Goal: Task Accomplishment & Management: Use online tool/utility

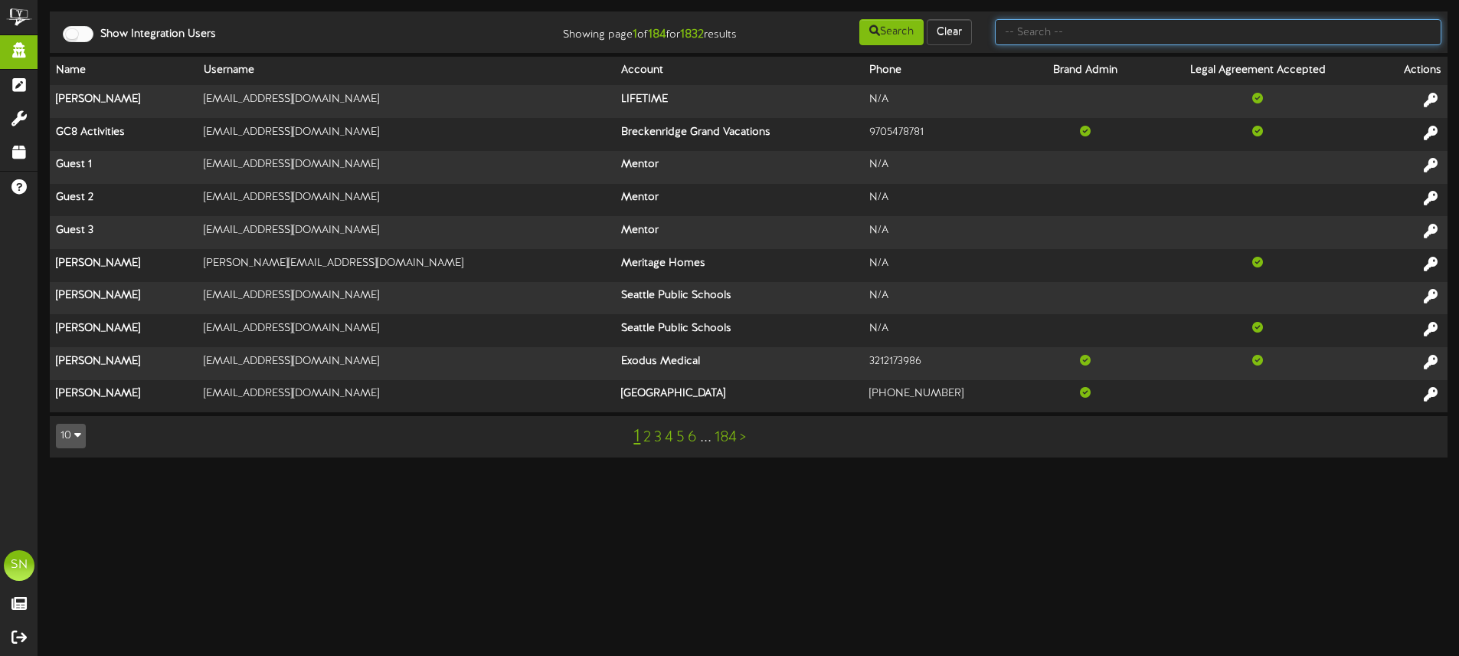
click at [1035, 34] on input "text" at bounding box center [1218, 32] width 447 height 26
type input "es solar"
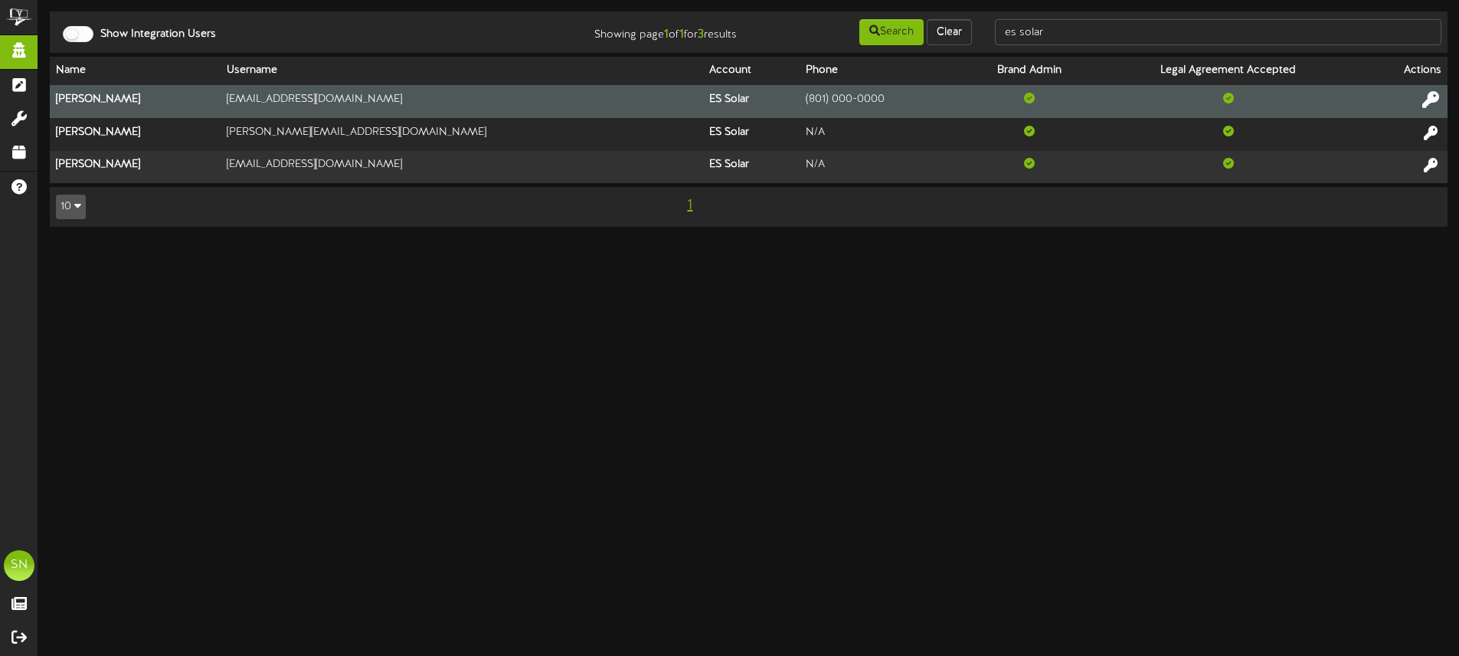
click at [1428, 95] on icon at bounding box center [1430, 99] width 17 height 17
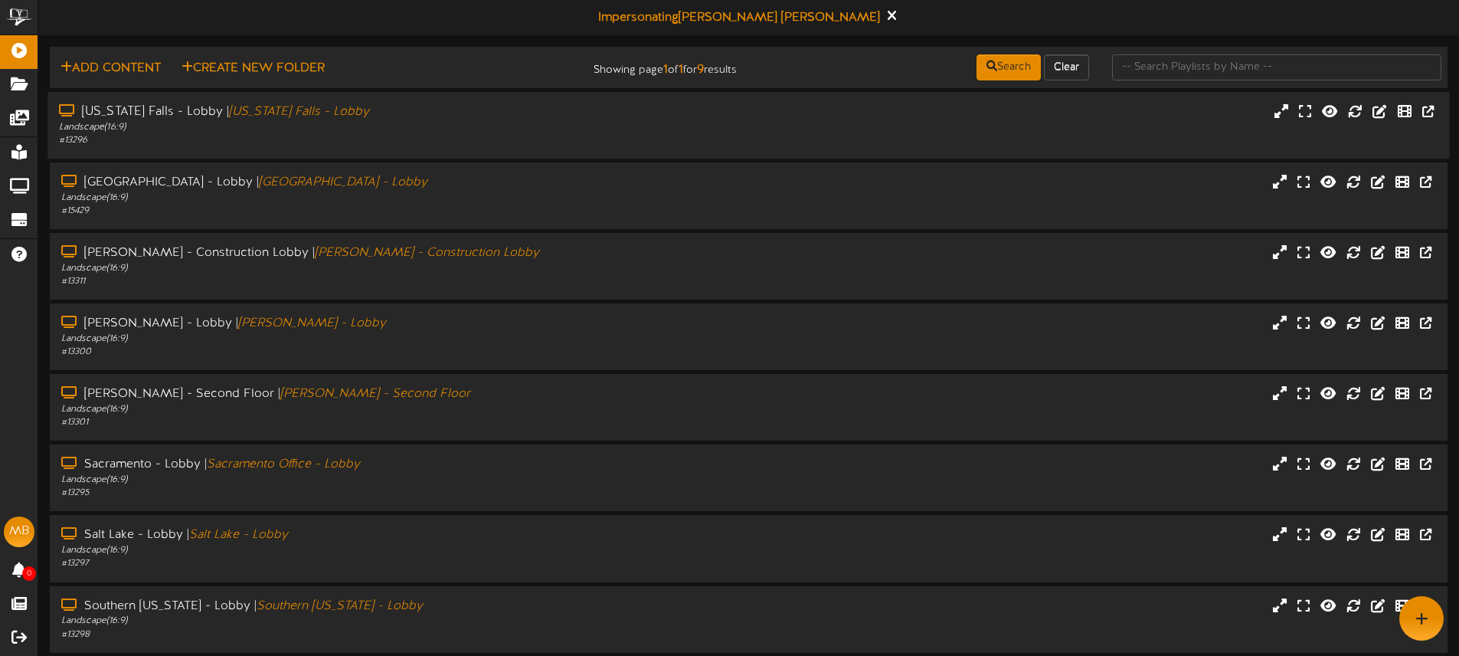
drag, startPoint x: 777, startPoint y: 113, endPoint x: 795, endPoint y: 114, distance: 17.6
click at [780, 113] on div "Idaho Falls - Lobby | Idaho Falls - Lobby Landscape ( 16:9 ) # 13296" at bounding box center [748, 125] width 1402 height 44
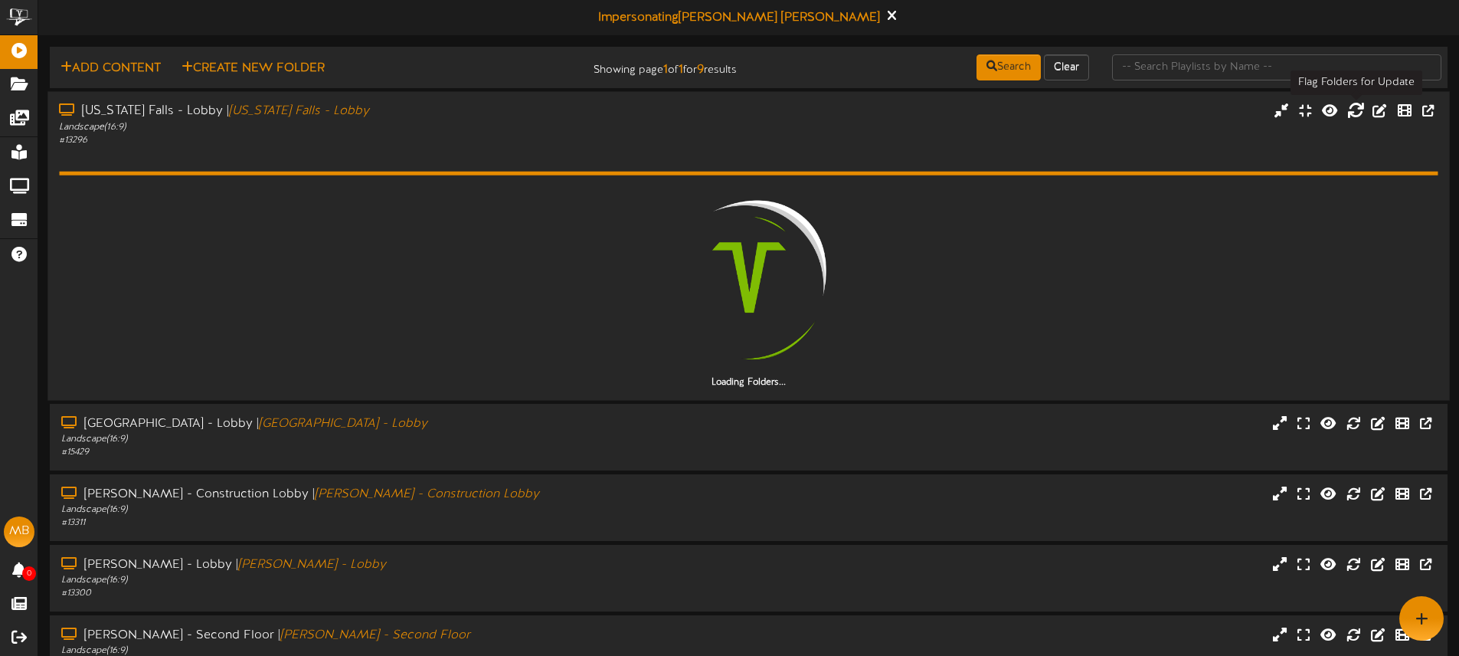
click at [1357, 110] on icon at bounding box center [1355, 110] width 17 height 17
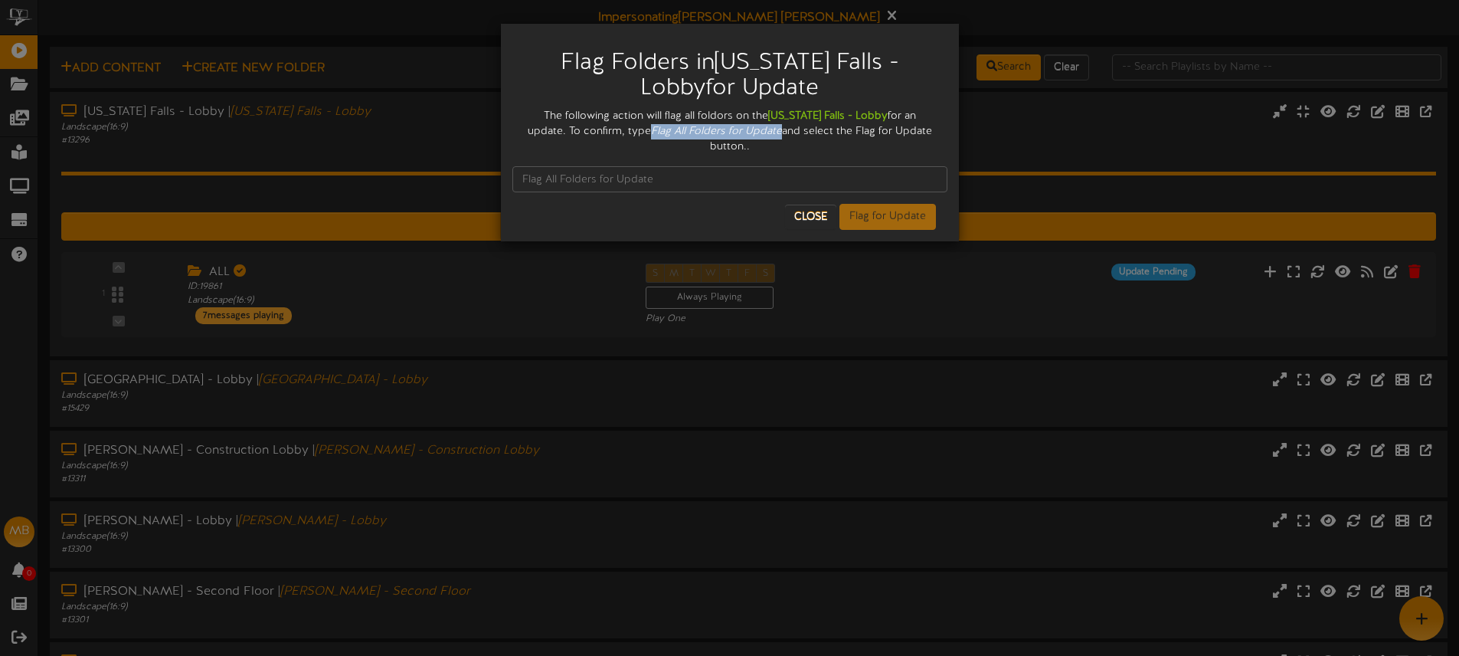
drag, startPoint x: 607, startPoint y: 132, endPoint x: 705, endPoint y: 134, distance: 98.1
click at [730, 133] on icon "Flag All Folders for Update" at bounding box center [716, 131] width 131 height 11
copy icon "Flag All Folders for Update"
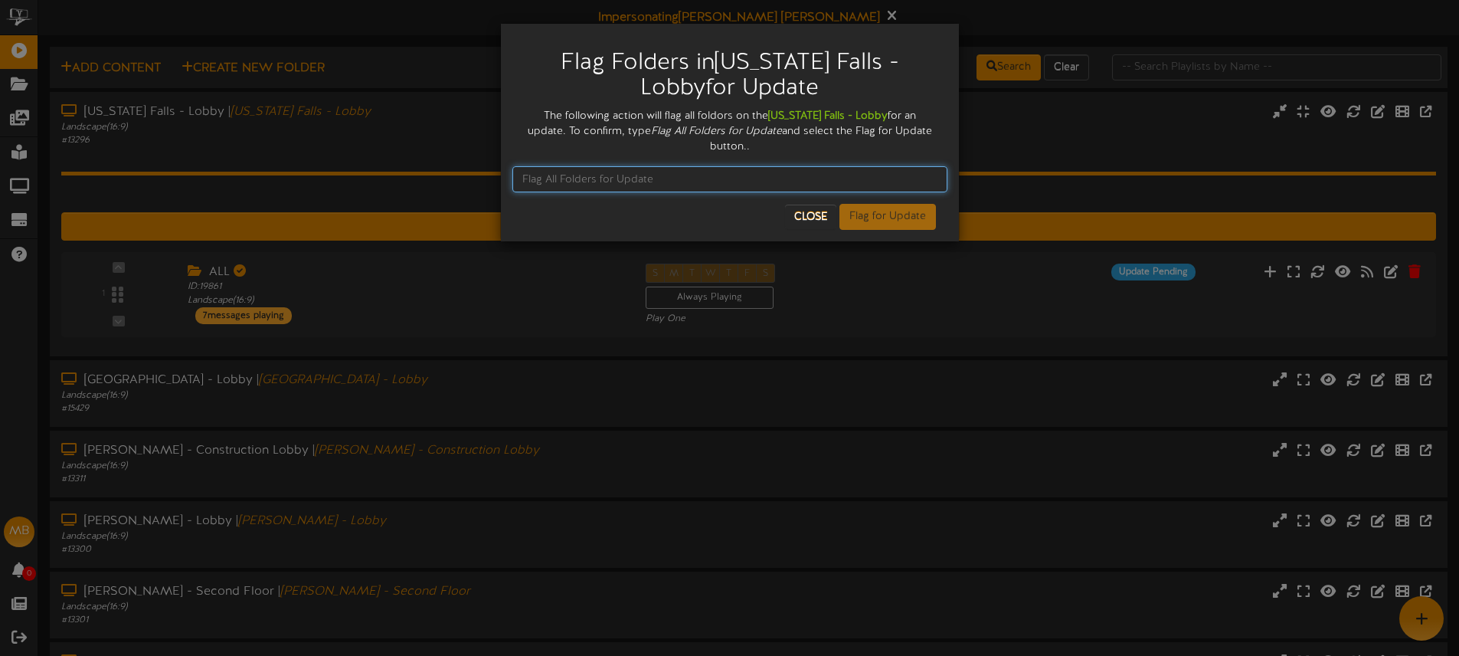
click at [614, 166] on input "text" at bounding box center [729, 179] width 435 height 26
paste input "Flag All Folders for Update"
type input "Flag All Folders for Update"
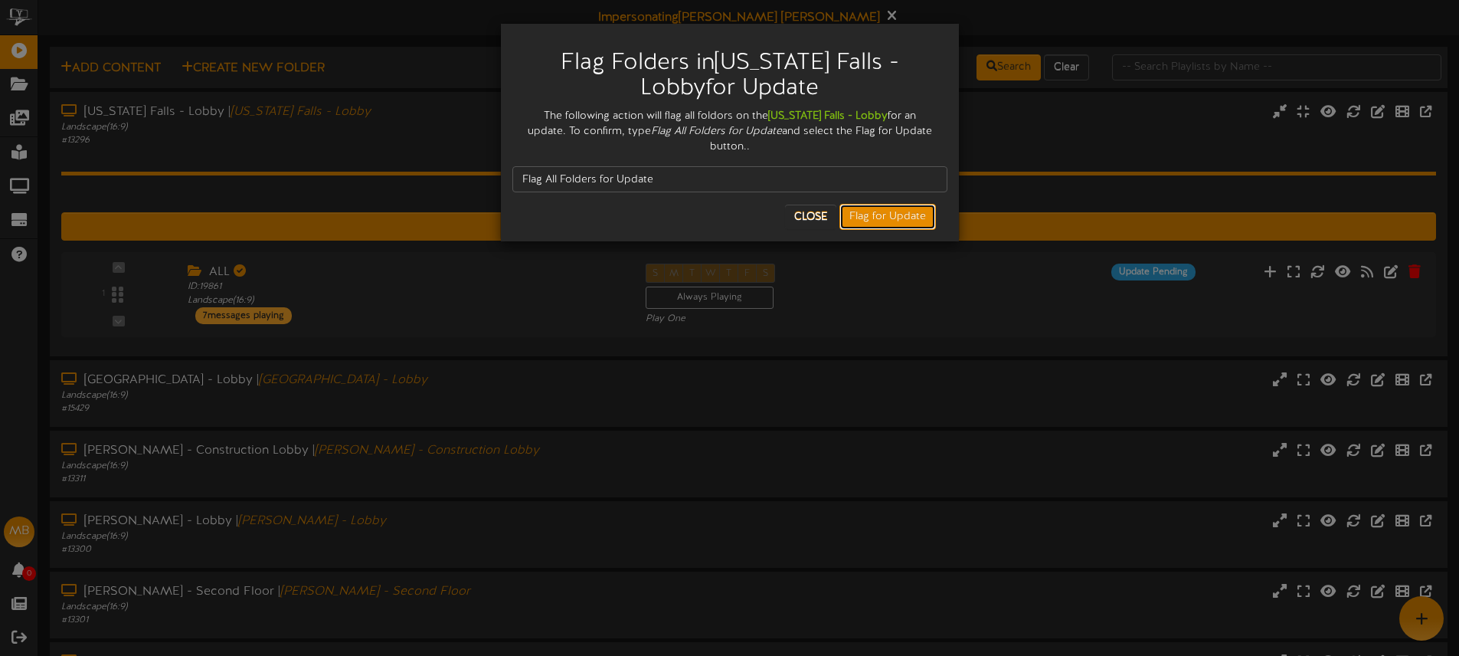
click at [874, 207] on button "Flag for Update" at bounding box center [888, 217] width 97 height 26
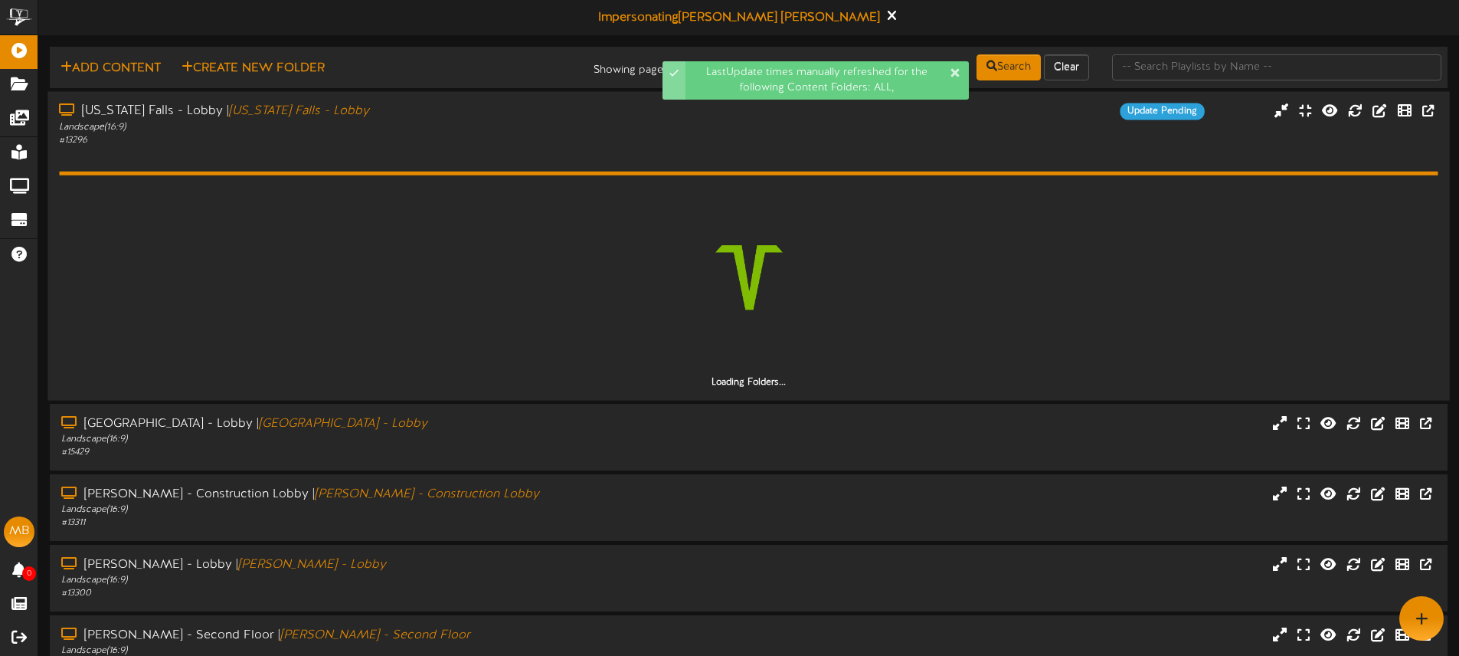
drag, startPoint x: 1185, startPoint y: 423, endPoint x: 1129, endPoint y: 328, distance: 110.2
click at [1185, 422] on div "Las Vegas - Lobby | Las Vegas - Lobby Landscape ( 16:9 ) # 15429" at bounding box center [749, 437] width 1398 height 44
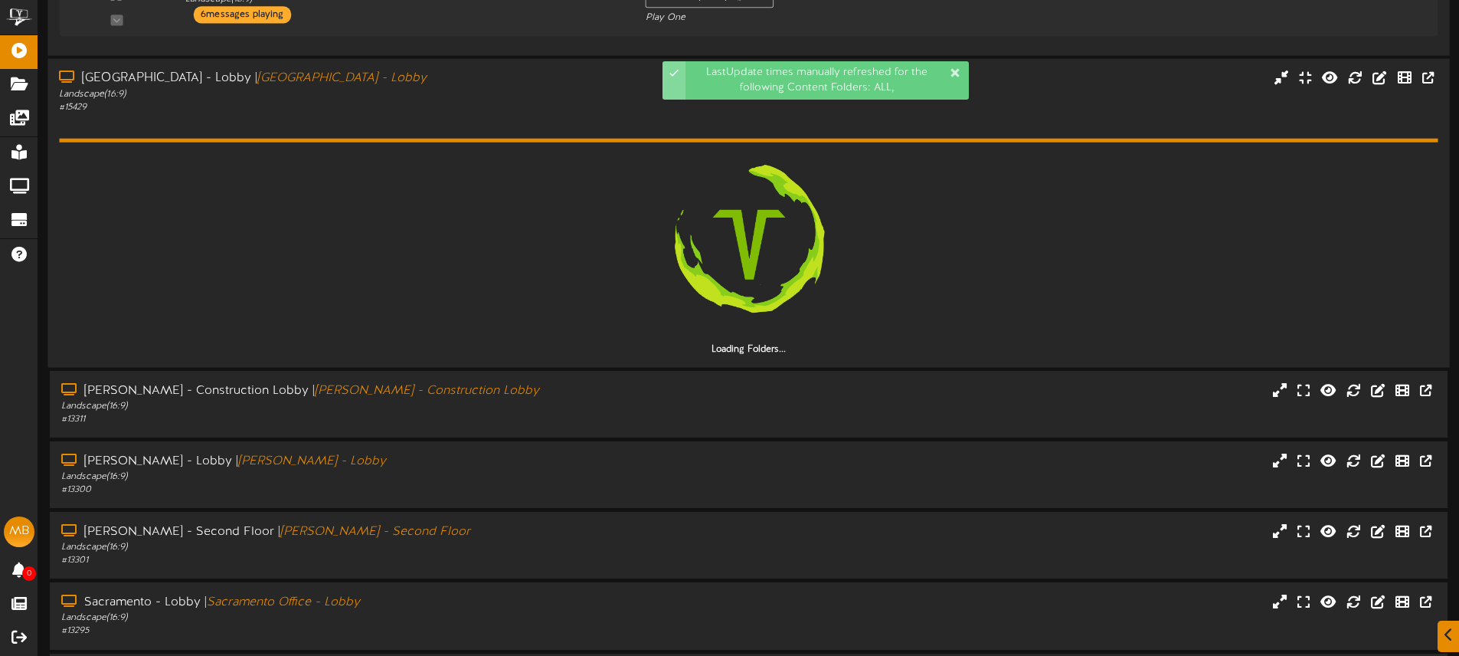
scroll to position [314, 0]
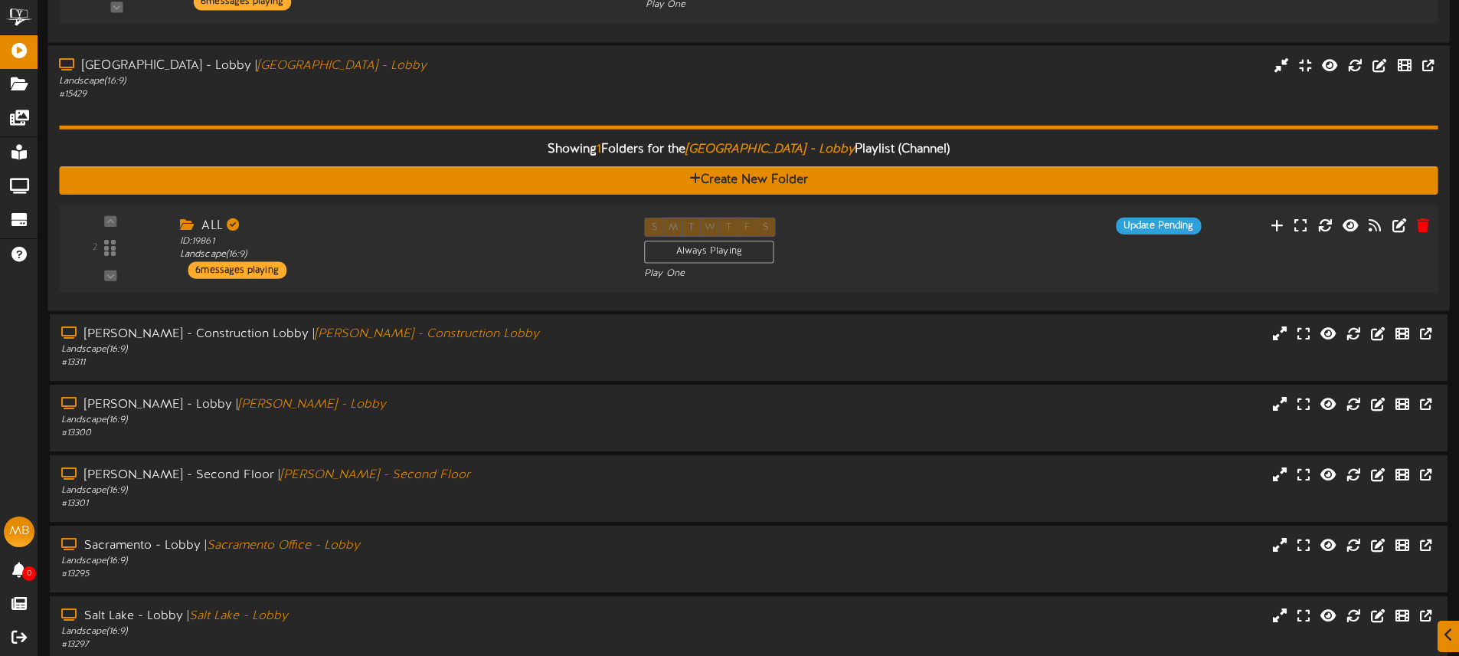
click at [546, 268] on div "ALL ID: 19861 Landscape ( 16:9 ) 6 messages playing" at bounding box center [401, 247] width 464 height 61
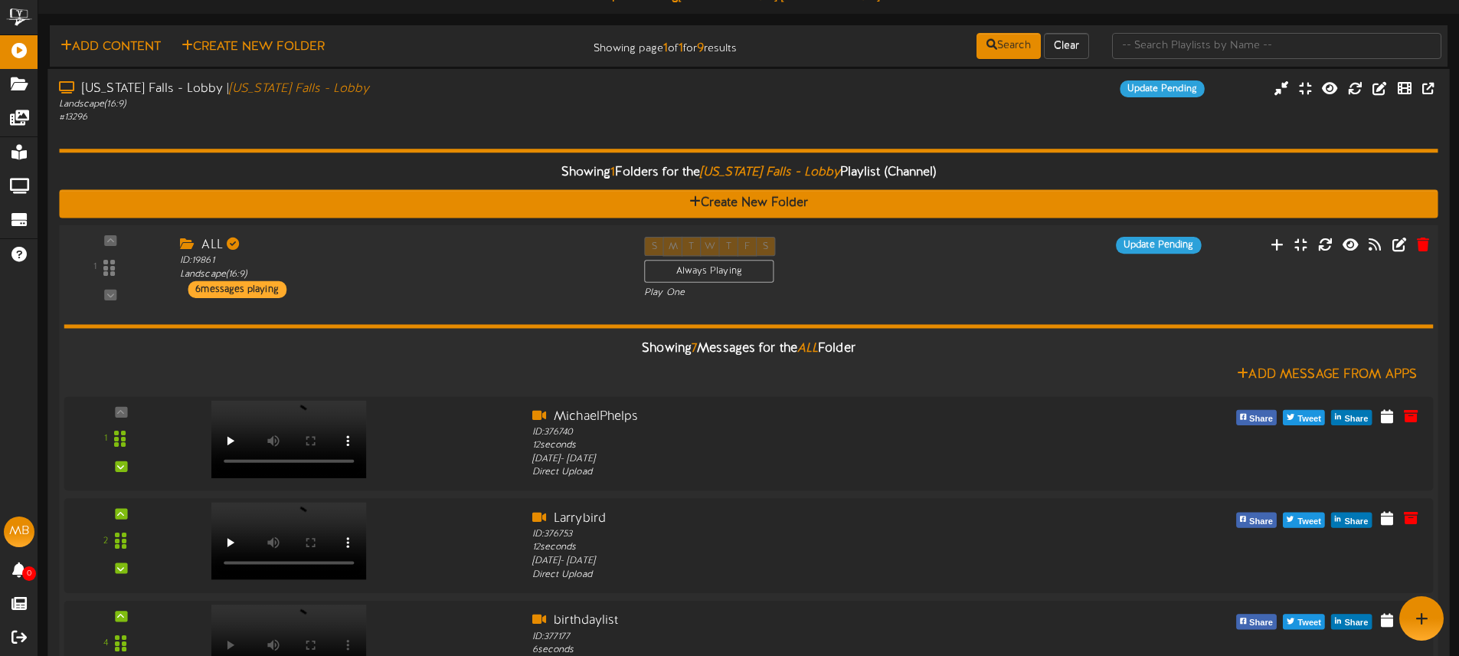
scroll to position [0, 0]
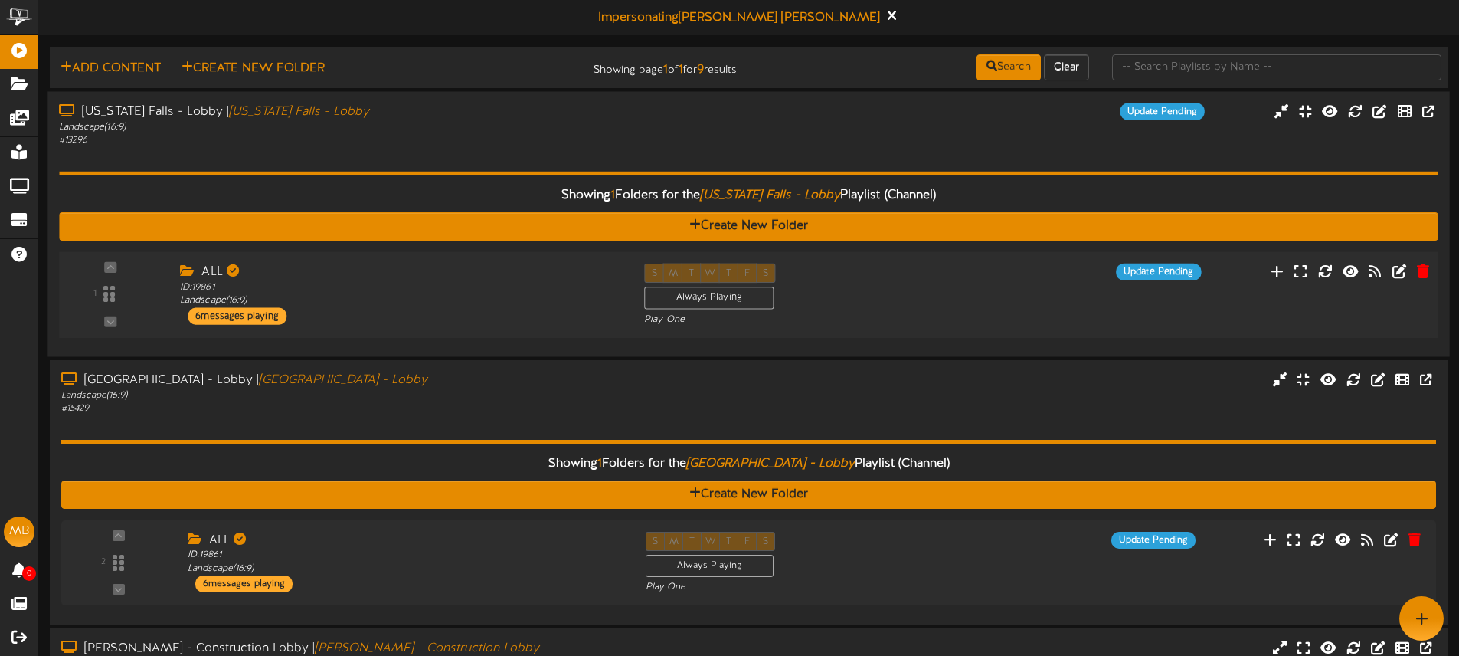
scroll to position [1, 0]
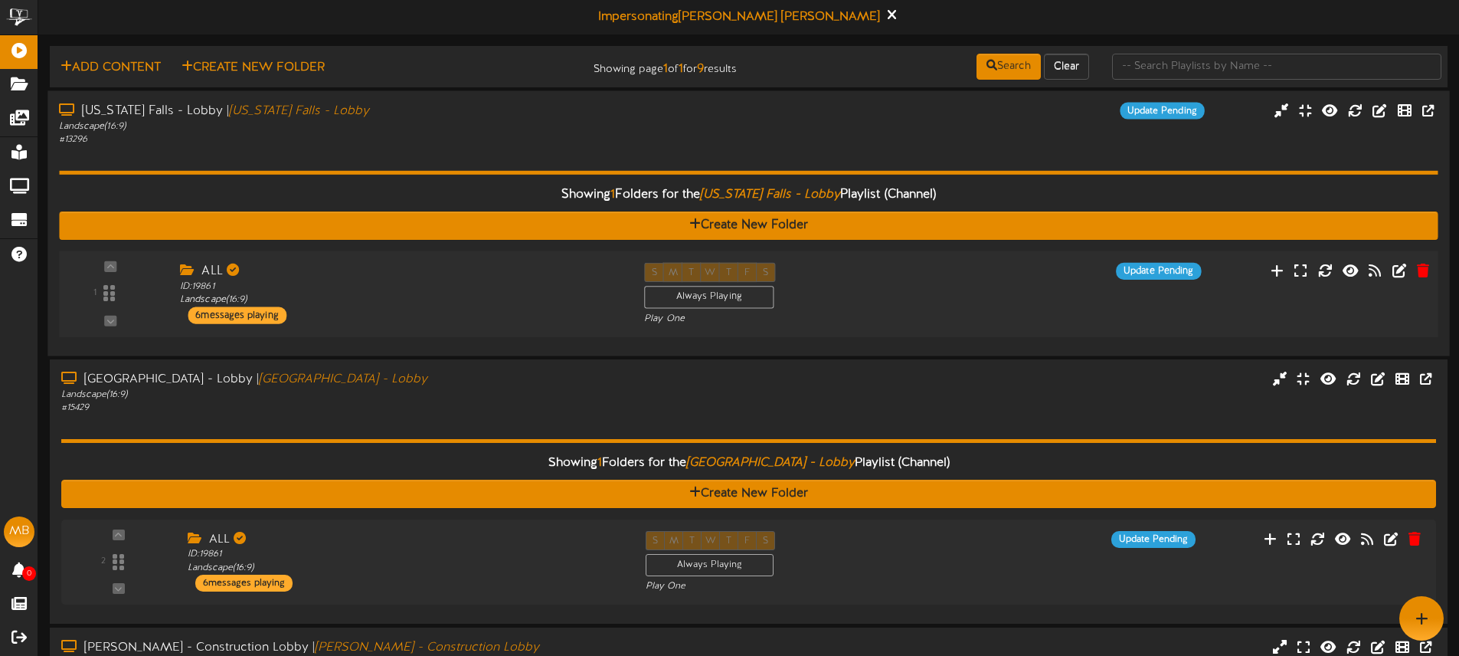
drag, startPoint x: 964, startPoint y: 288, endPoint x: 972, endPoint y: 296, distance: 10.8
click at [964, 288] on div "S M T W T F S Always Playing Play One" at bounding box center [807, 293] width 349 height 63
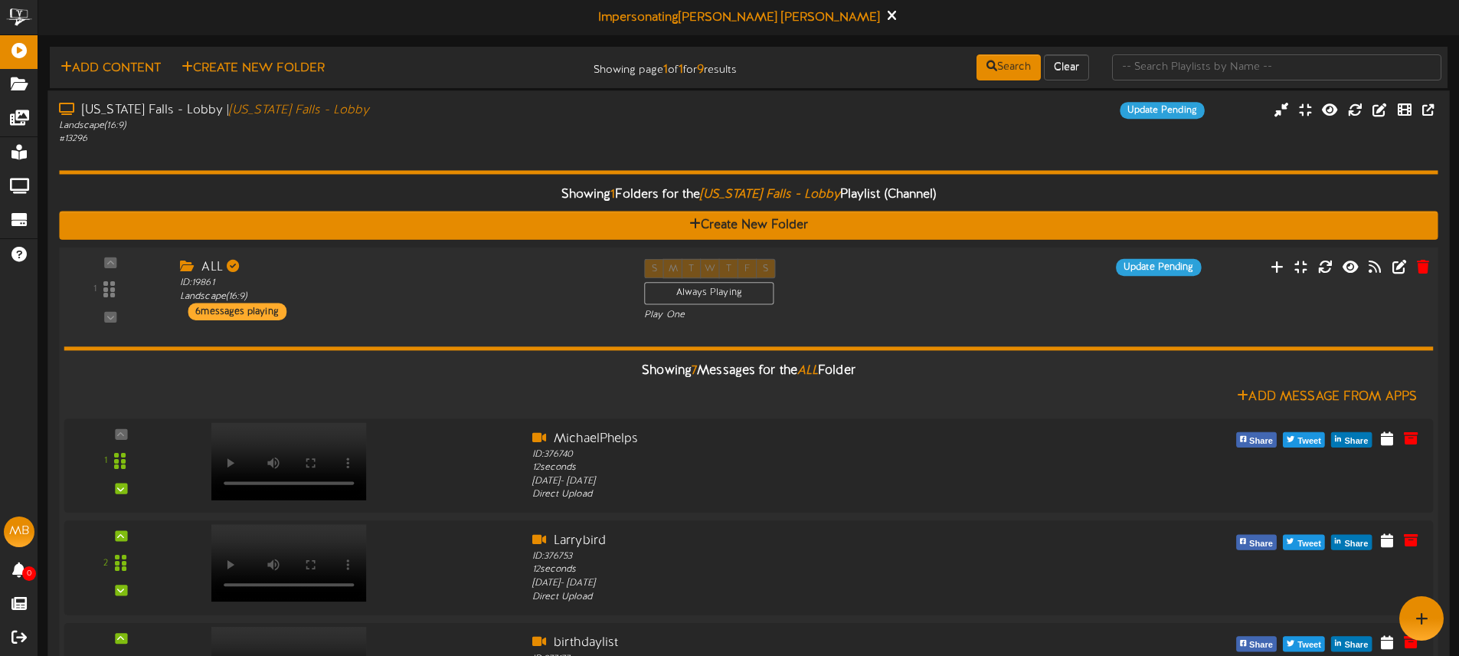
click at [984, 302] on div "1 ALL" at bounding box center [748, 289] width 1393 height 63
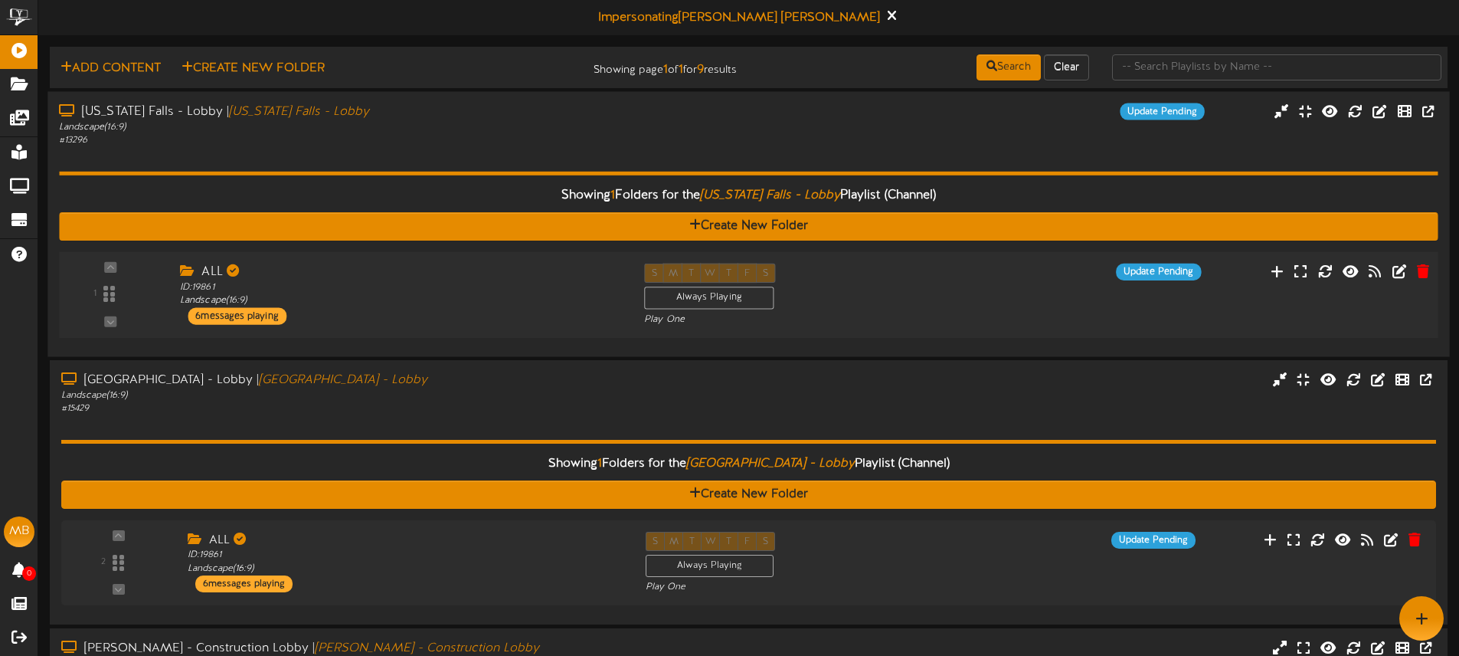
click at [942, 308] on div "S M T W T F S Always Playing Play One" at bounding box center [807, 294] width 349 height 63
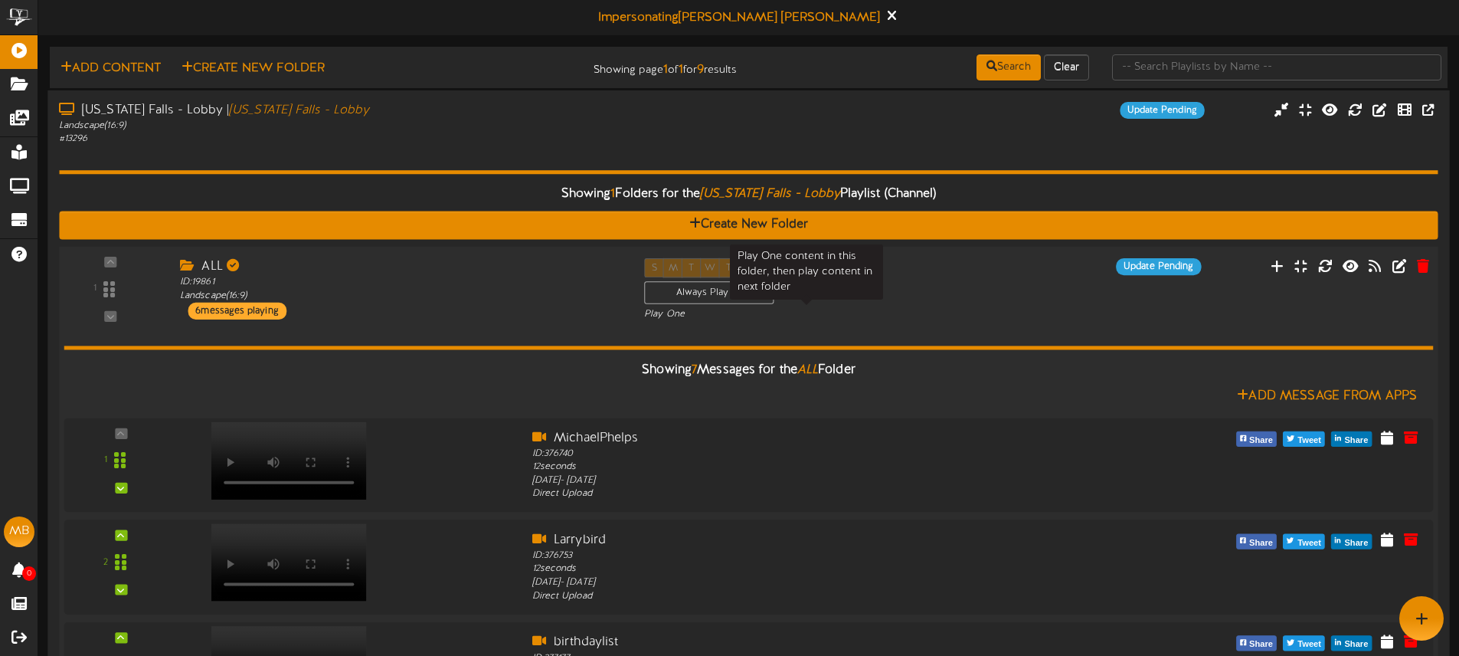
click at [941, 308] on div "Play One" at bounding box center [806, 313] width 325 height 13
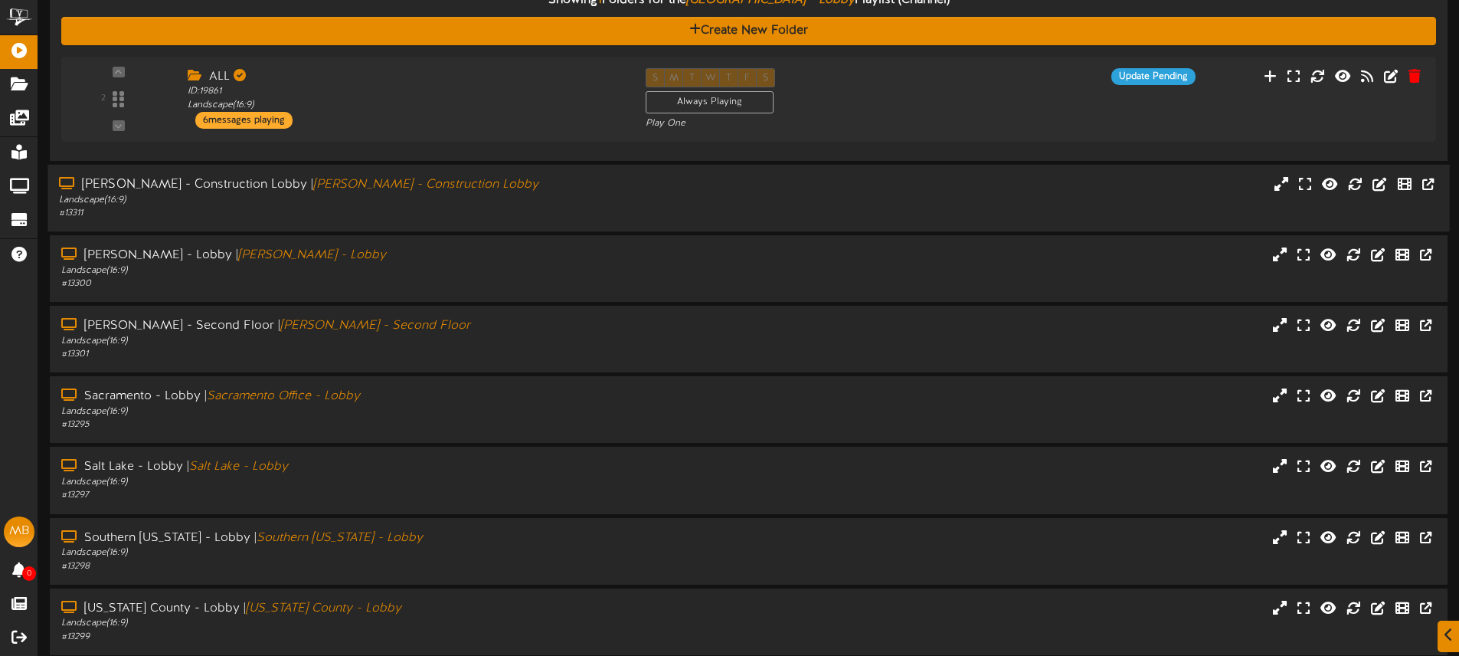
scroll to position [464, 0]
click at [1354, 180] on icon at bounding box center [1355, 182] width 17 height 17
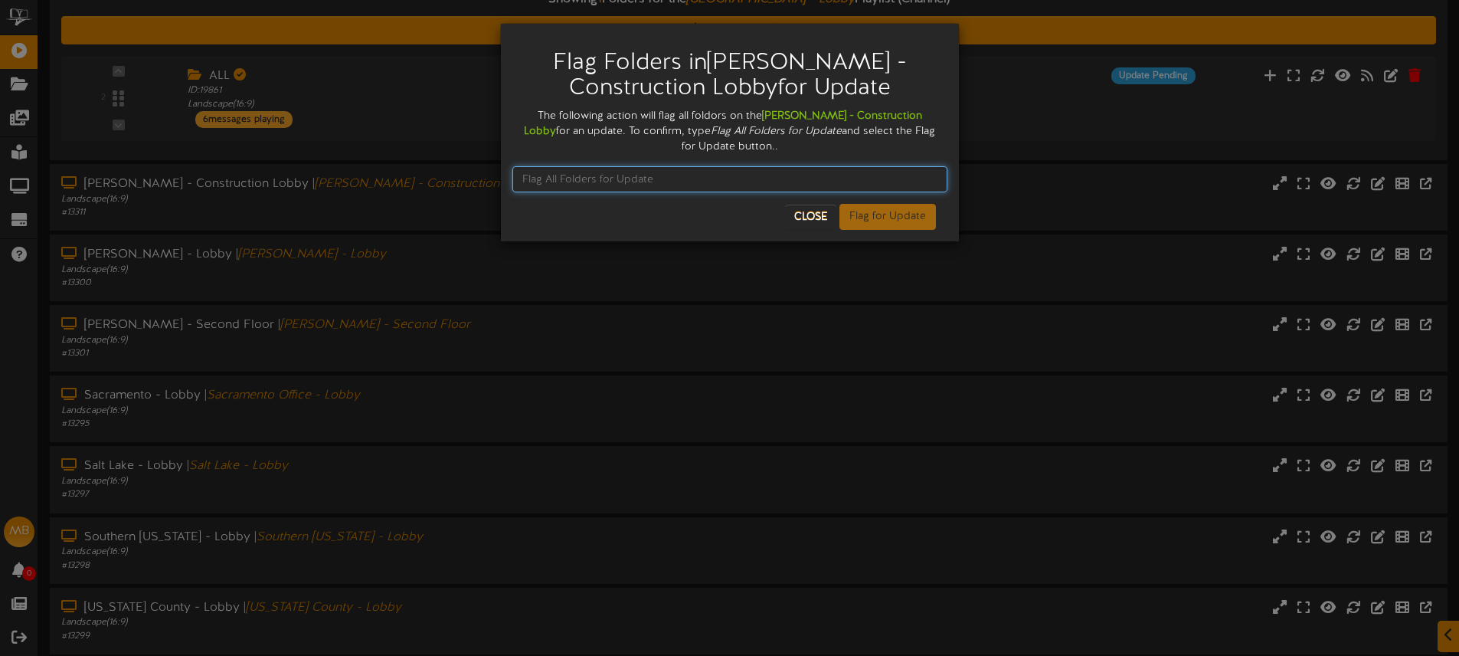
click at [653, 172] on input "text" at bounding box center [729, 179] width 435 height 26
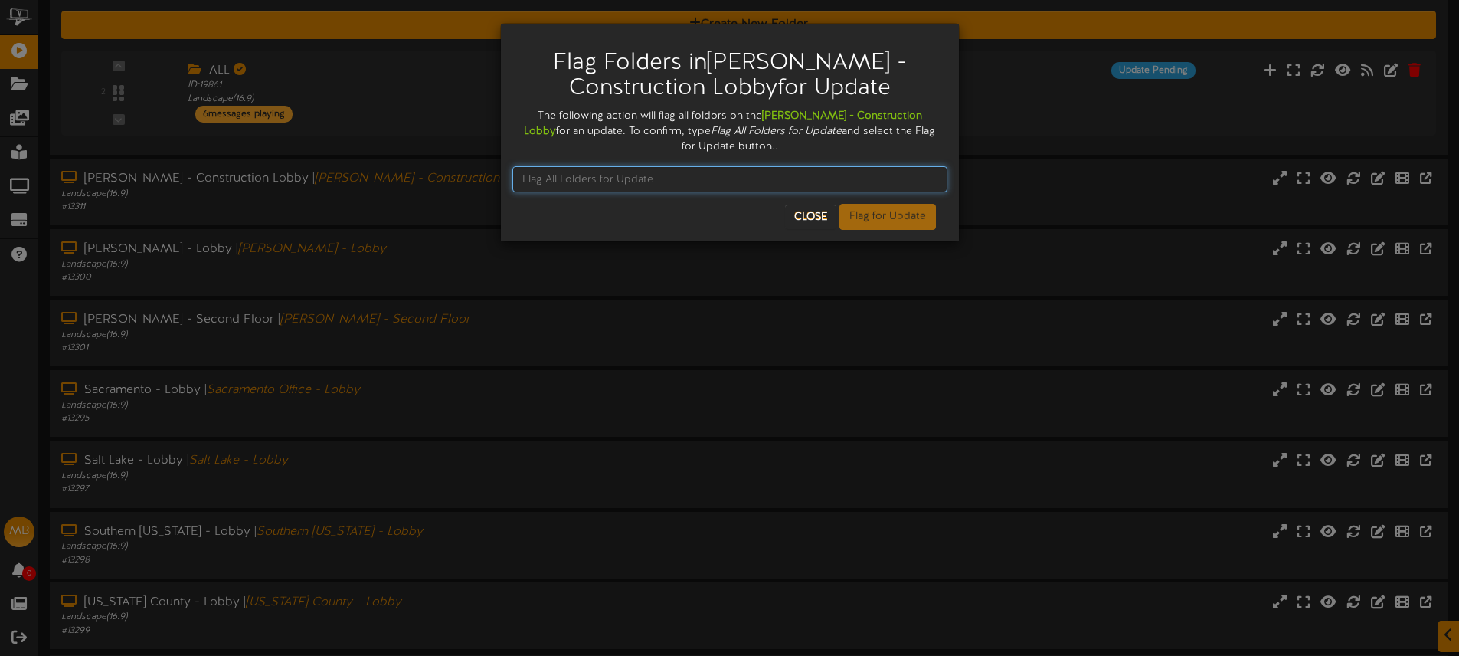
paste input "Flag All Folders for Update"
type input "Flag All Folders for Update"
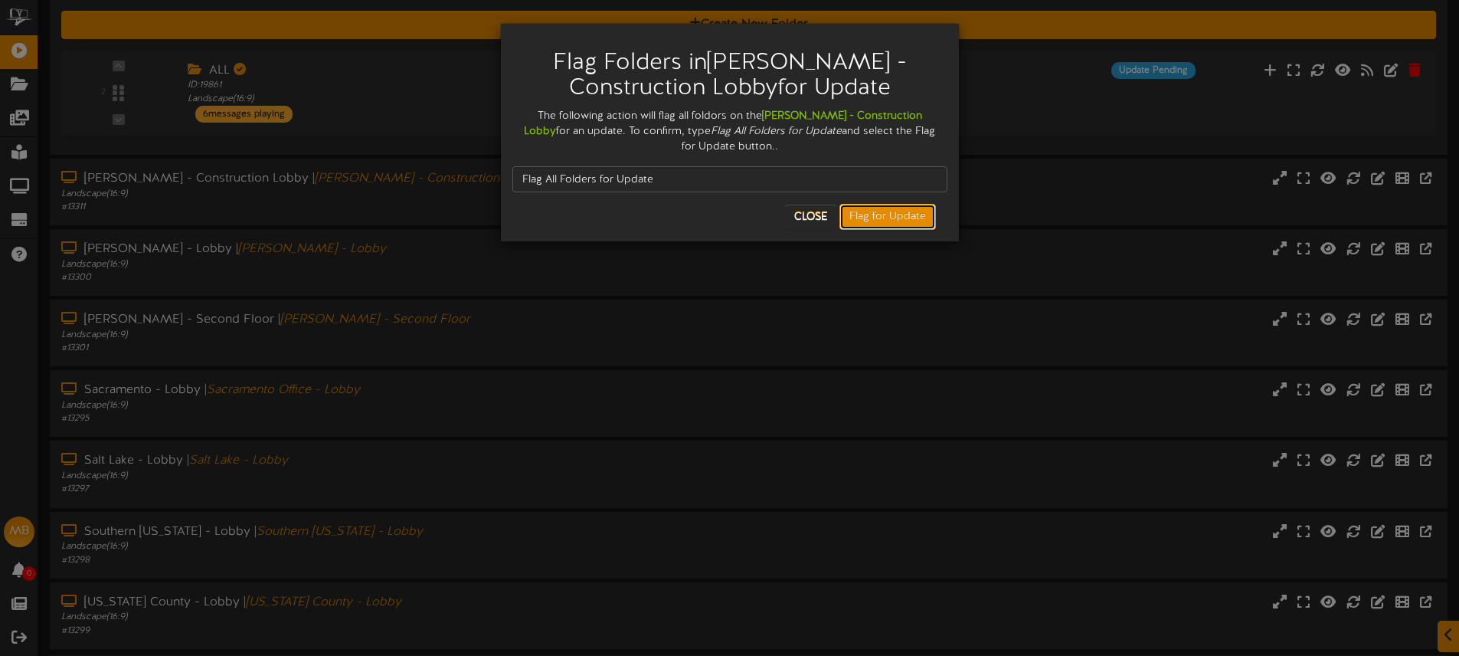
click at [896, 221] on button "Flag for Update" at bounding box center [888, 217] width 97 height 26
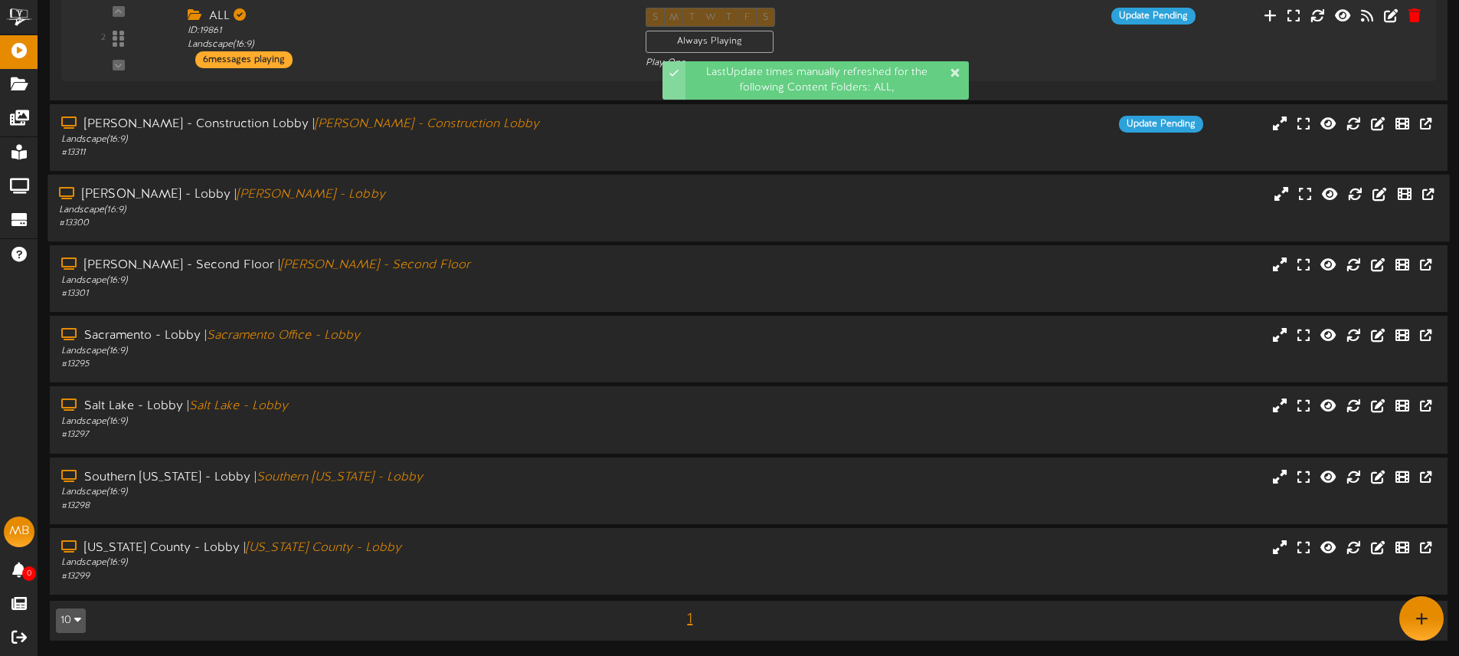
scroll to position [524, 0]
click at [1354, 199] on icon at bounding box center [1355, 193] width 17 height 17
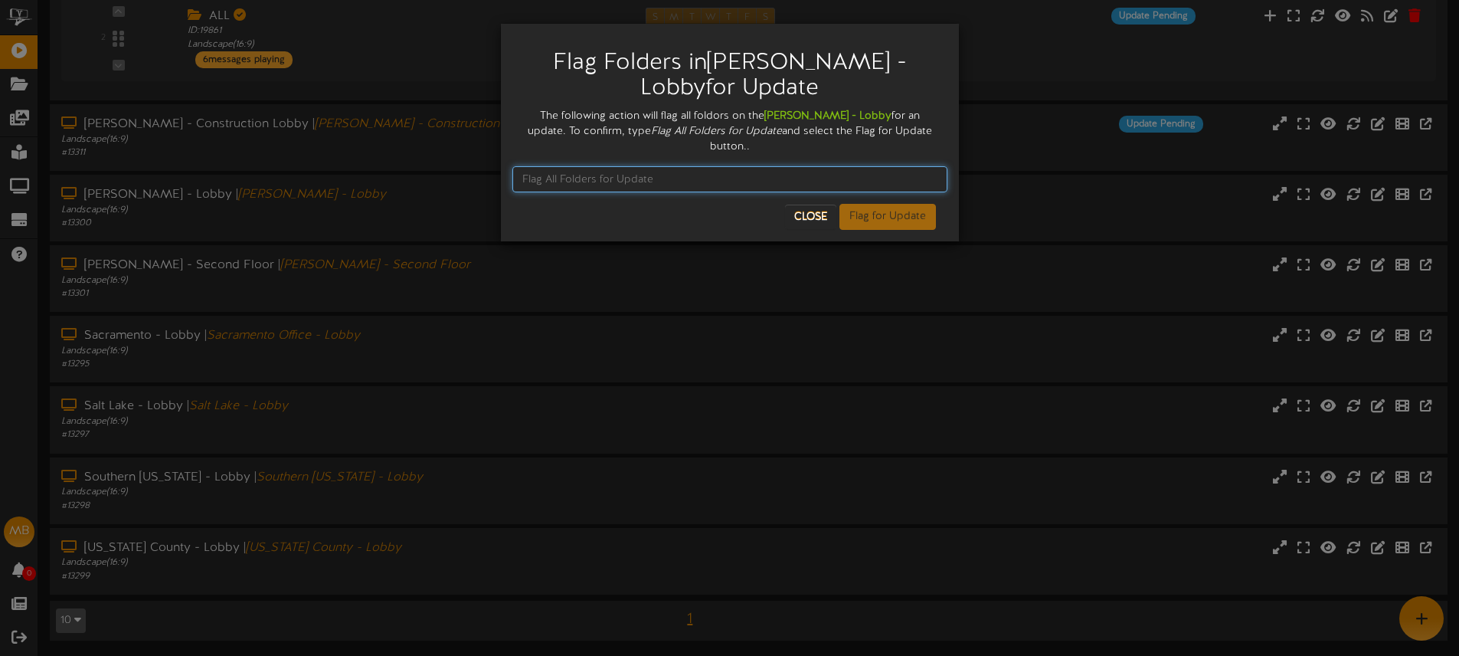
click at [606, 166] on input "text" at bounding box center [729, 179] width 435 height 26
paste input "Flag All Folders for Update"
type input "Flag All Folders for Update"
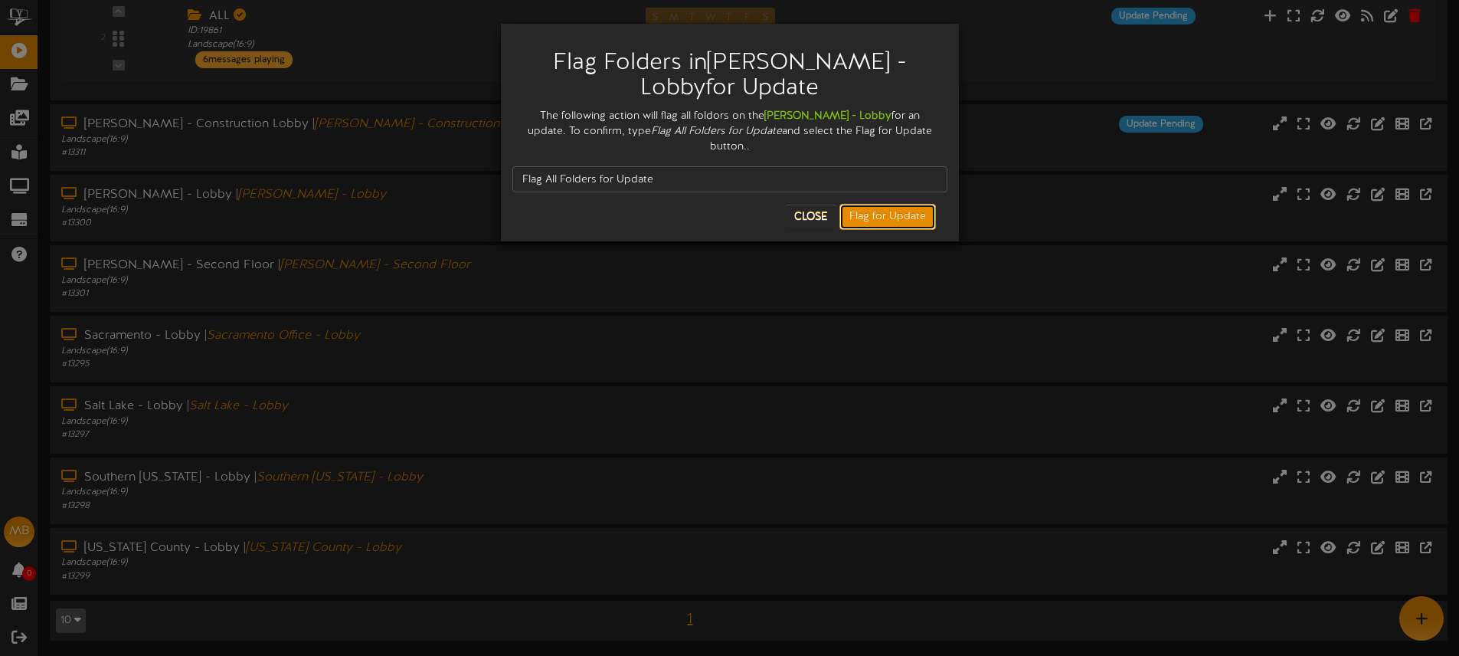
click at [875, 204] on button "Flag for Update" at bounding box center [888, 217] width 97 height 26
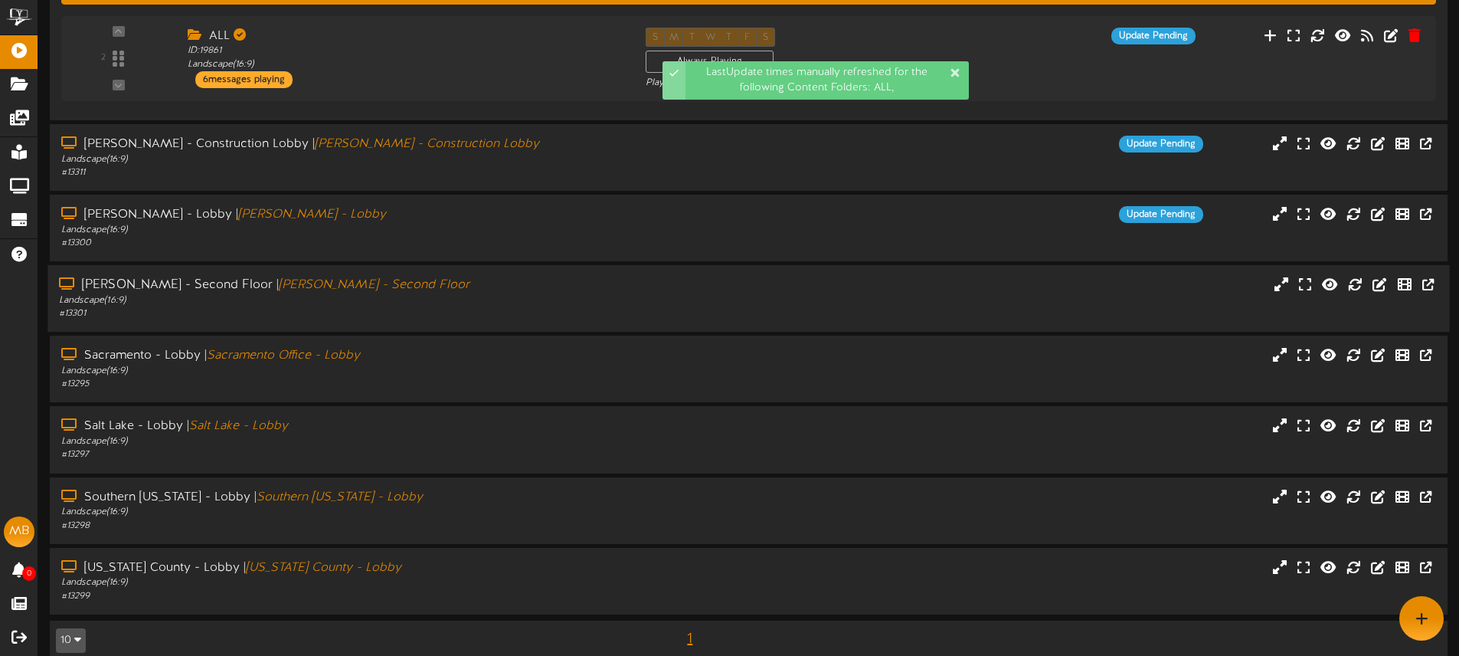
scroll to position [460, 0]
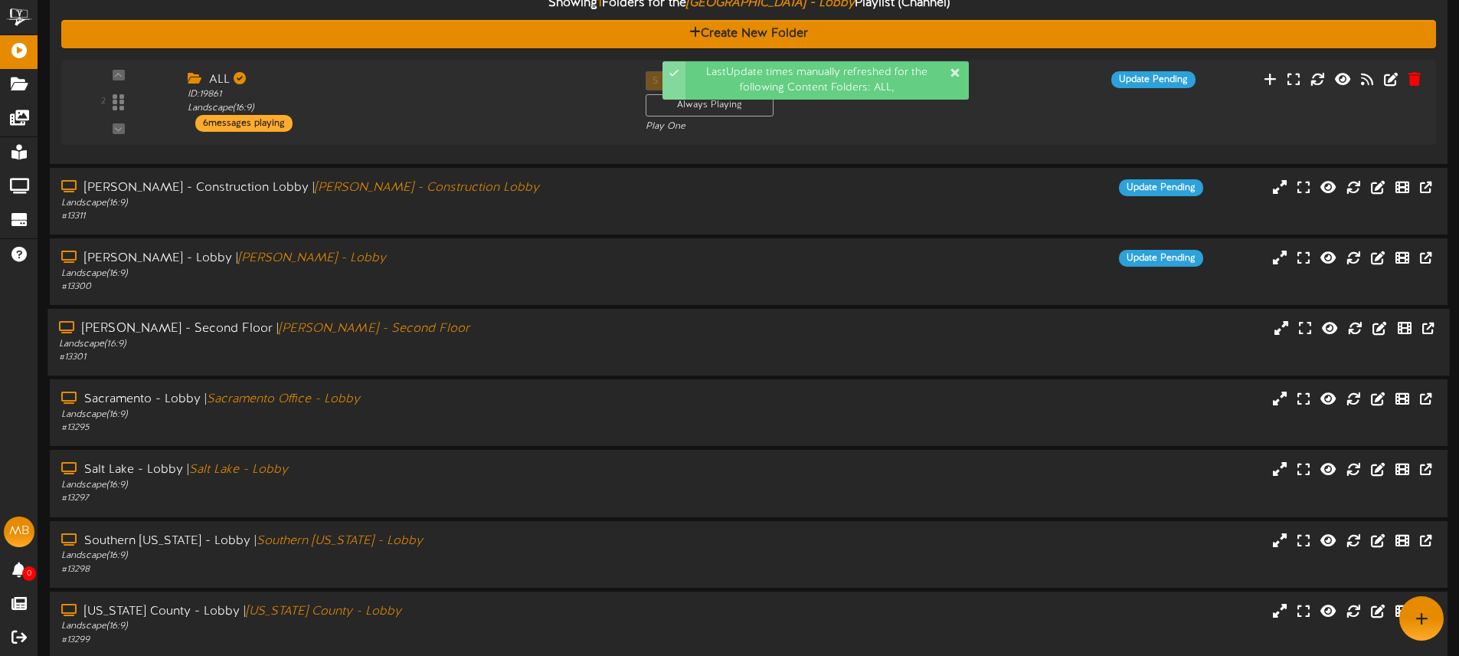
click at [1363, 374] on div "Layton - Second Floor | Layton - Second Floor Landscape ( 16:9 ) # 13301" at bounding box center [748, 342] width 1402 height 67
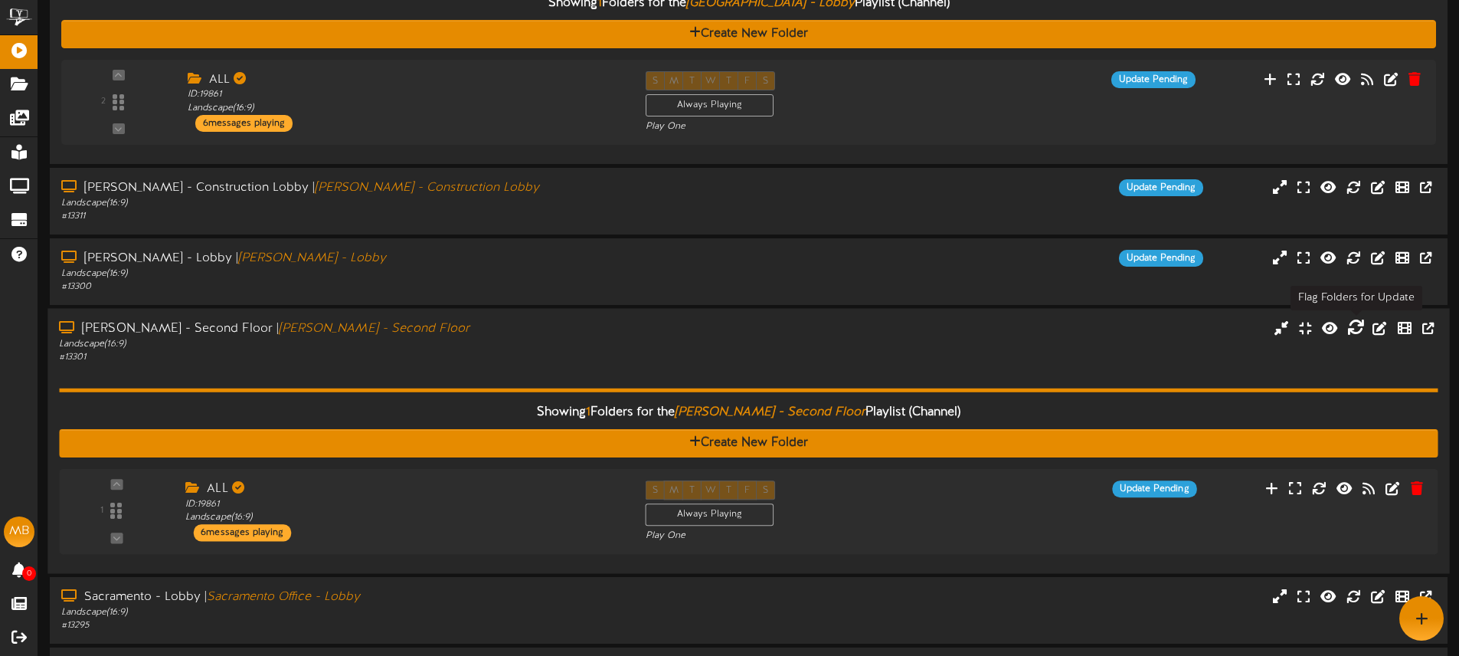
click at [1358, 326] on icon at bounding box center [1355, 327] width 17 height 17
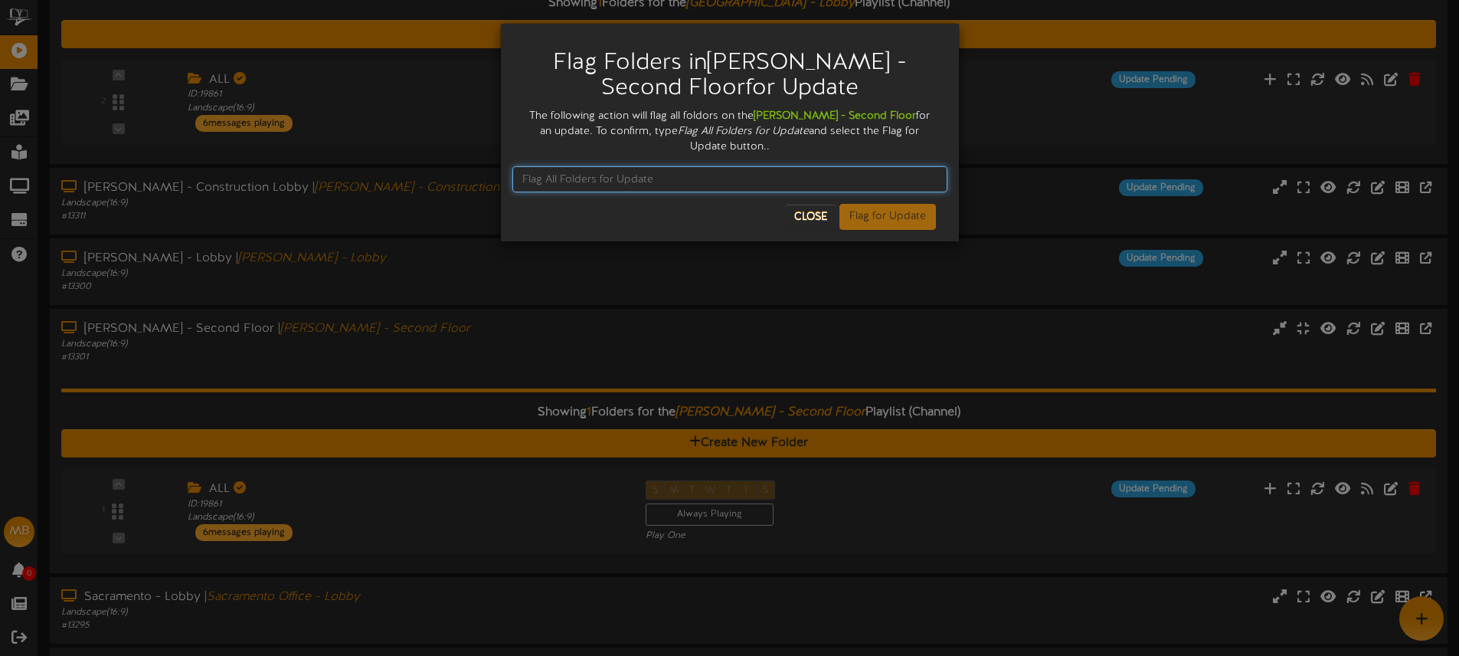
click at [660, 166] on input "text" at bounding box center [729, 179] width 435 height 26
paste input "Flag All Folders for Update"
type input "Flag All Folders for Update"
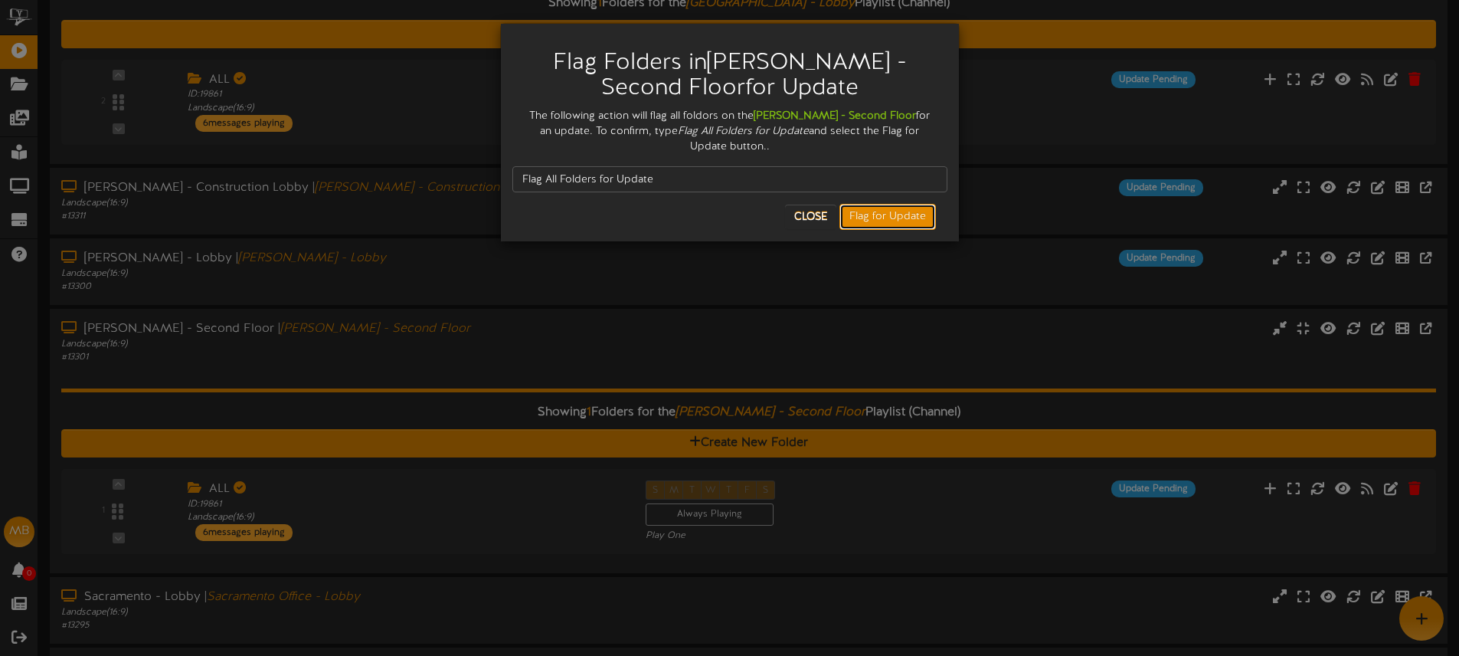
drag, startPoint x: 888, startPoint y: 201, endPoint x: 918, endPoint y: 269, distance: 73.7
click at [888, 204] on button "Flag for Update" at bounding box center [888, 217] width 97 height 26
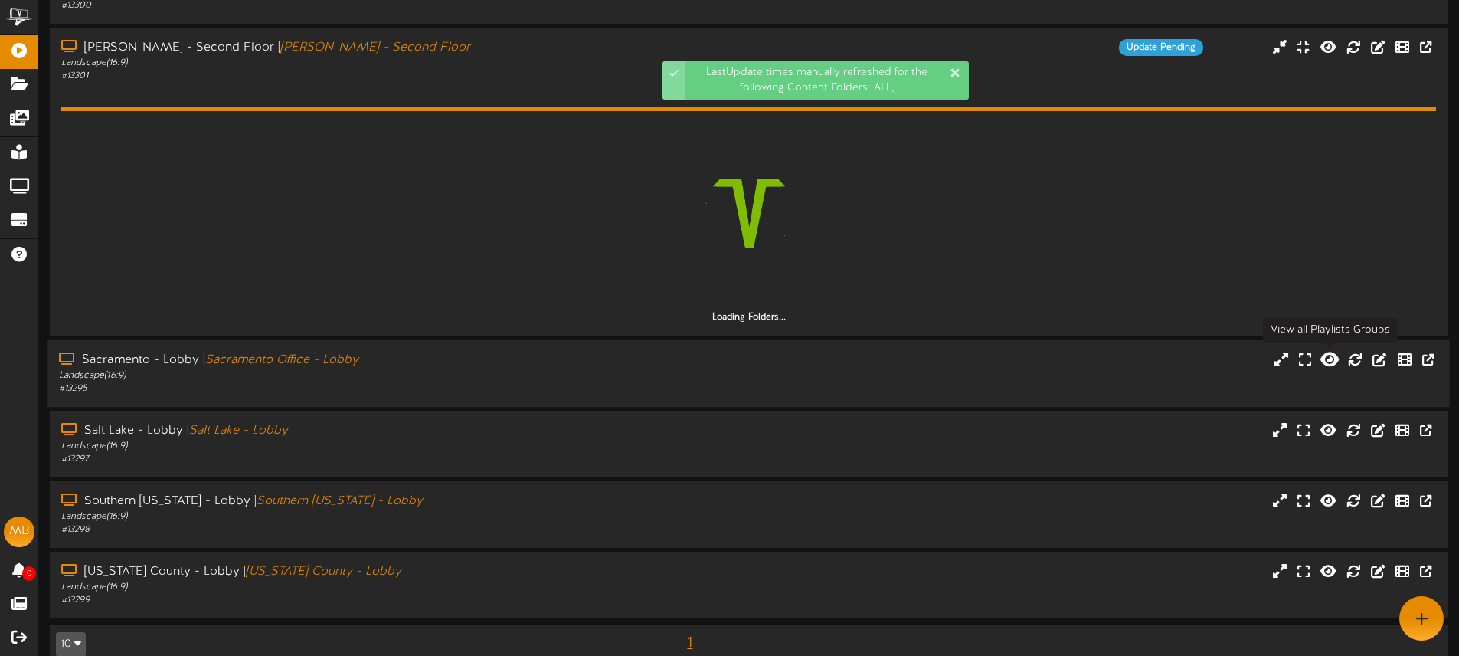
scroll to position [741, 0]
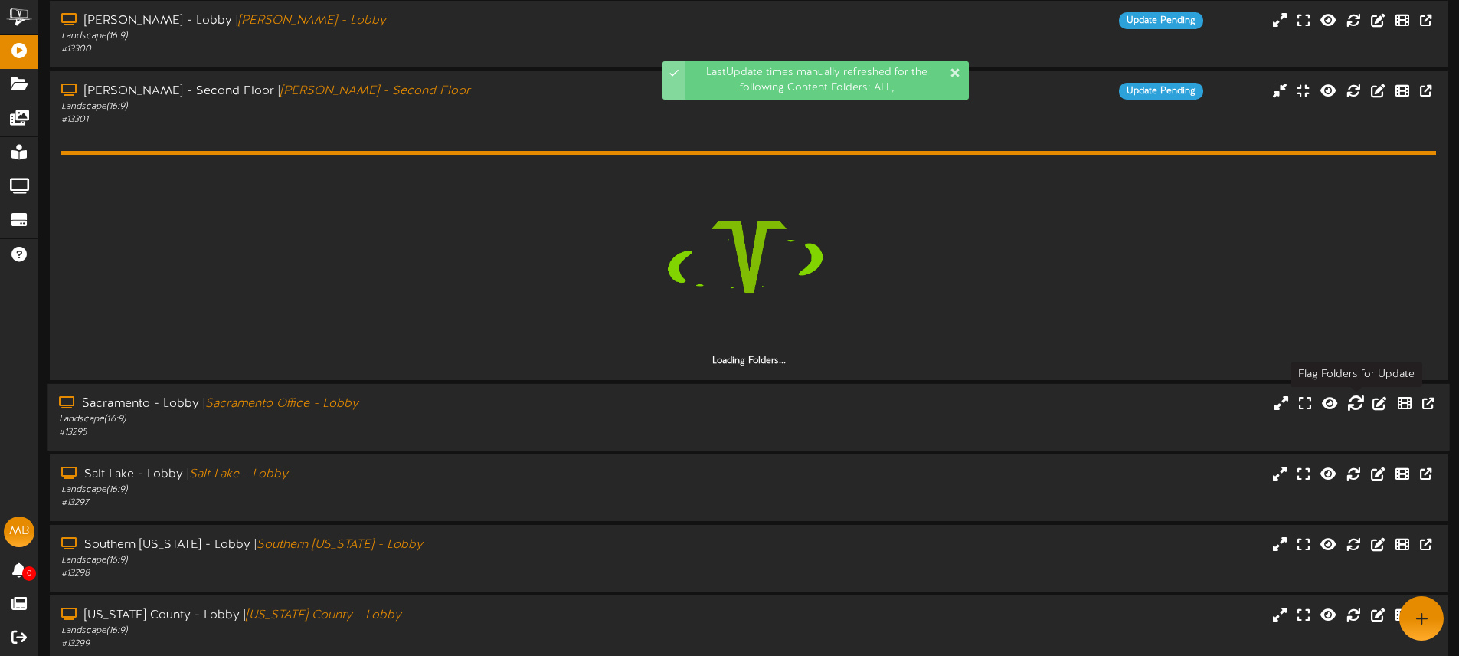
click at [1357, 405] on icon at bounding box center [1355, 402] width 17 height 17
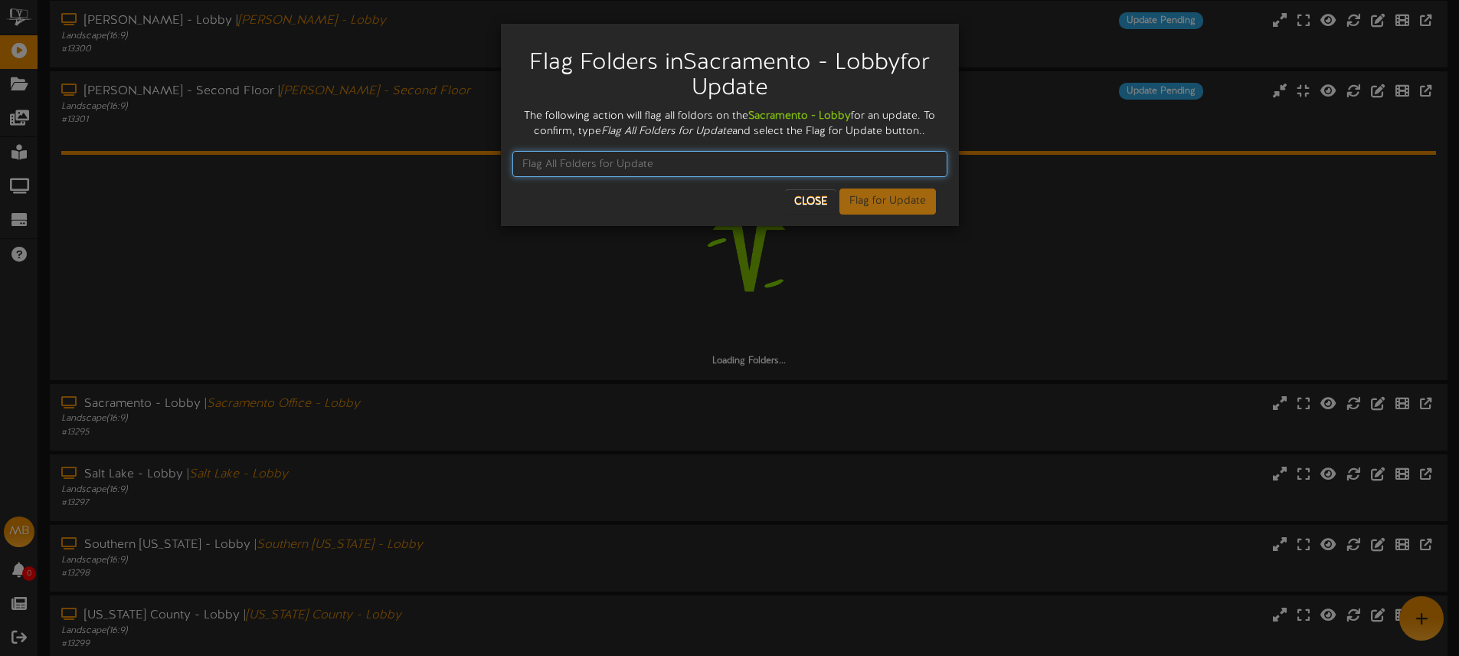
click at [602, 163] on input "text" at bounding box center [729, 164] width 435 height 26
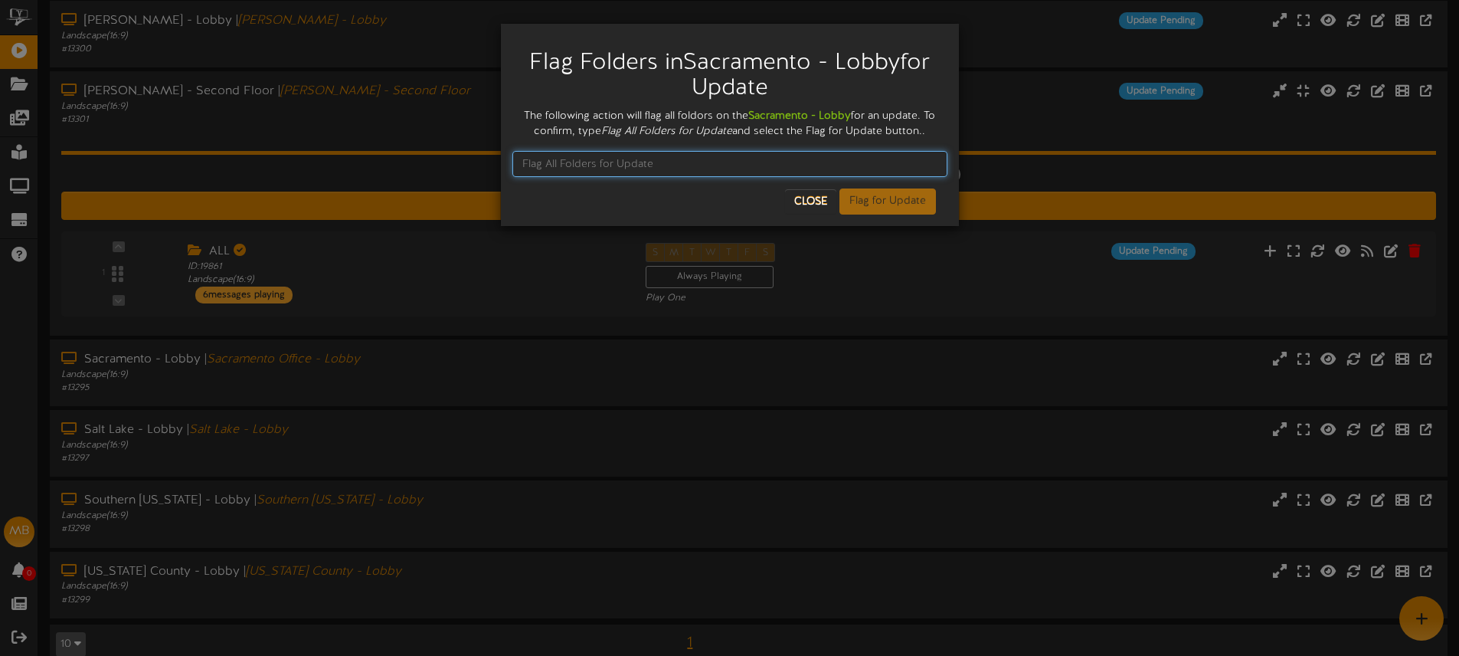
paste input "Flag All Folders for Update"
type input "Flag All Folders for Update"
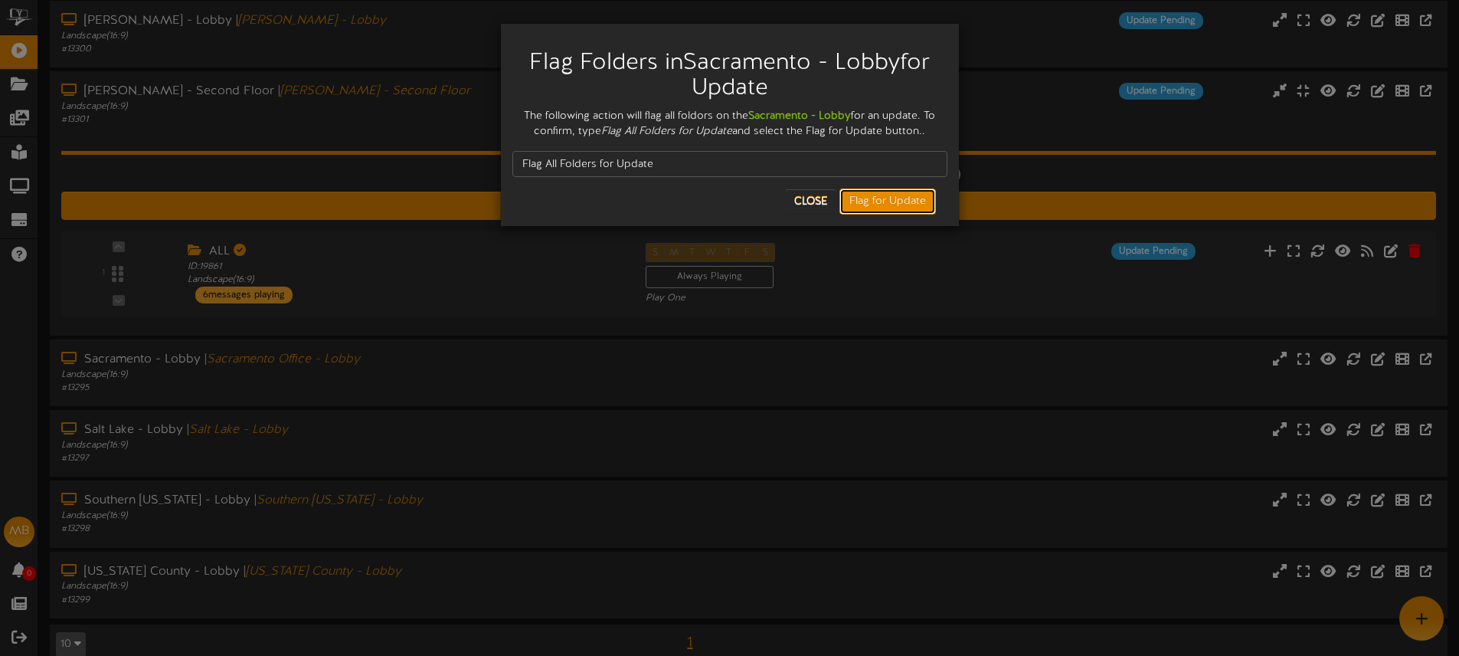
click at [882, 205] on button "Flag for Update" at bounding box center [888, 201] width 97 height 26
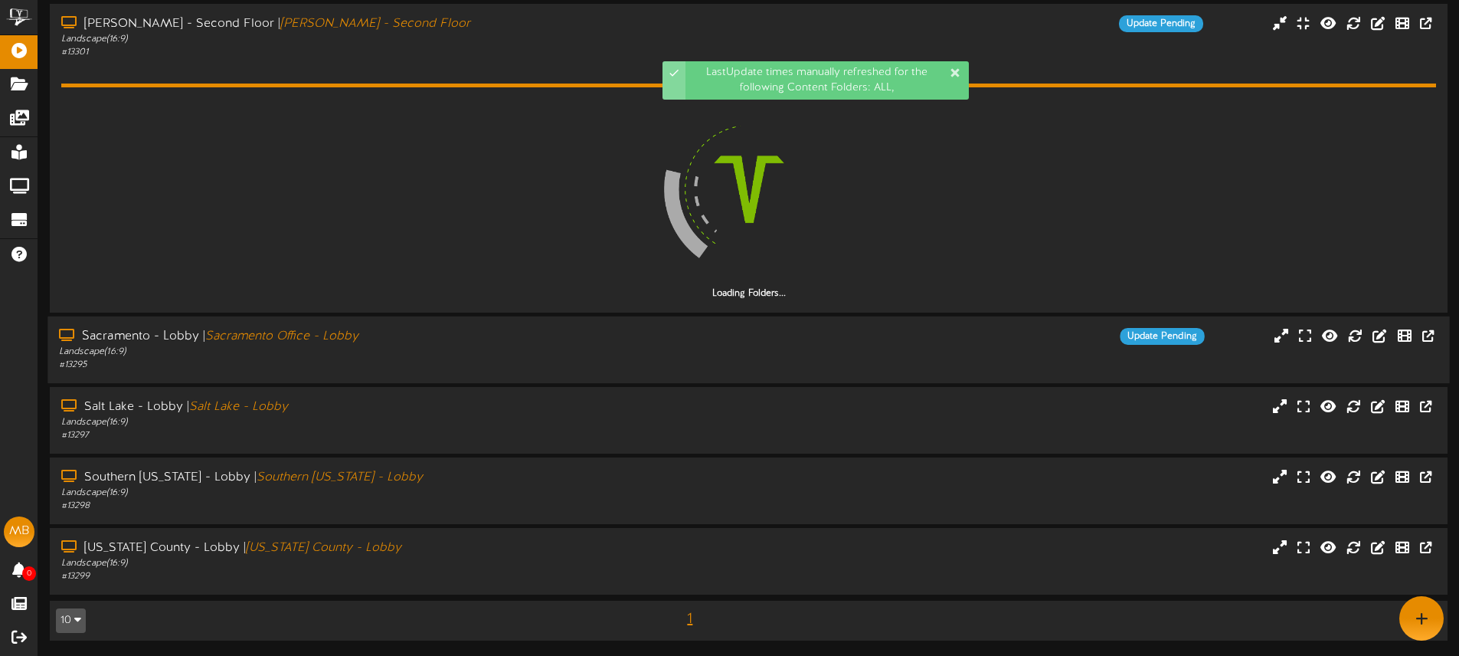
scroll to position [778, 0]
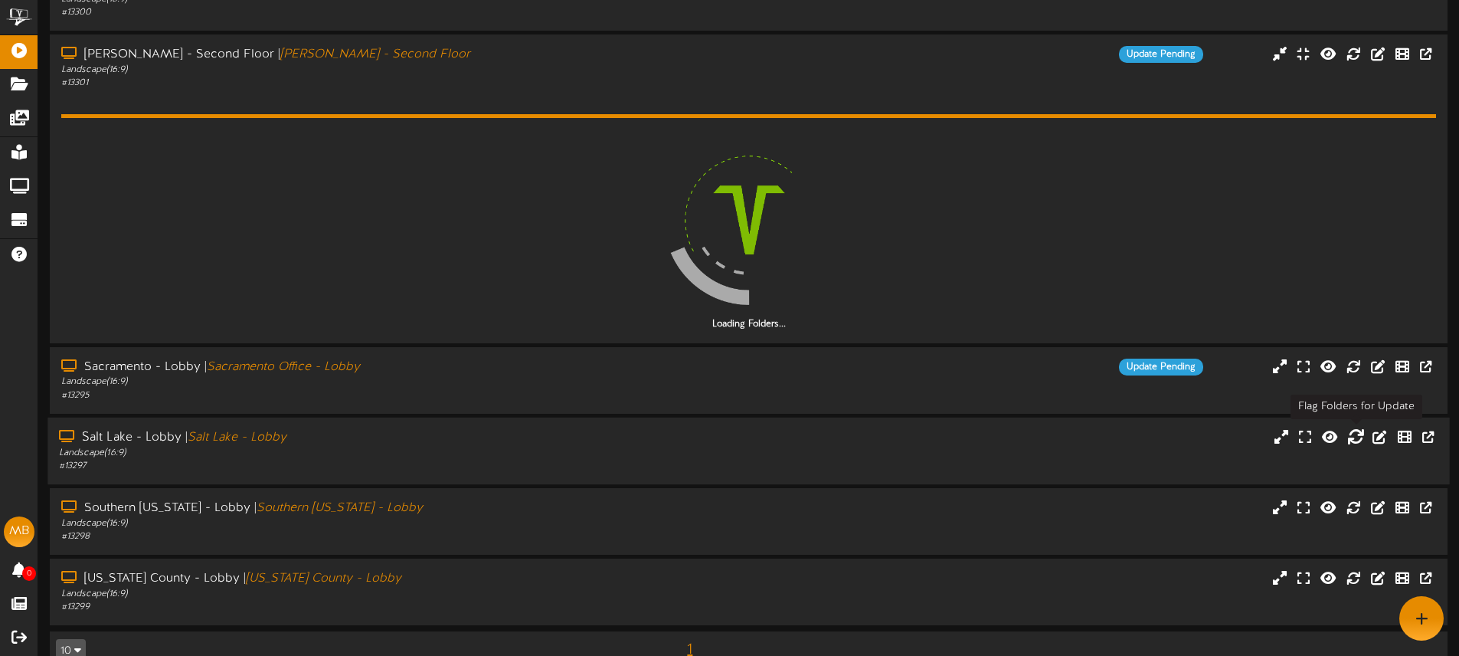
click at [1355, 434] on icon at bounding box center [1355, 435] width 17 height 17
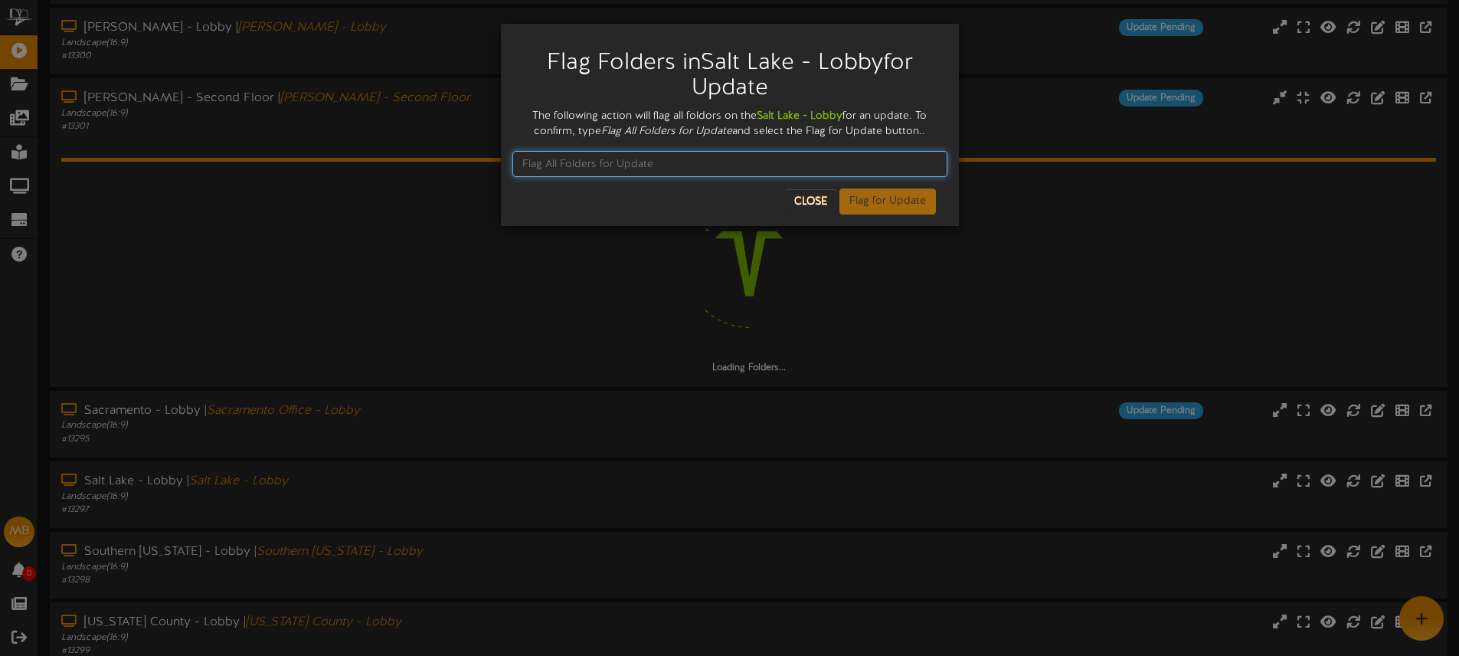
click at [565, 159] on input "text" at bounding box center [729, 164] width 435 height 26
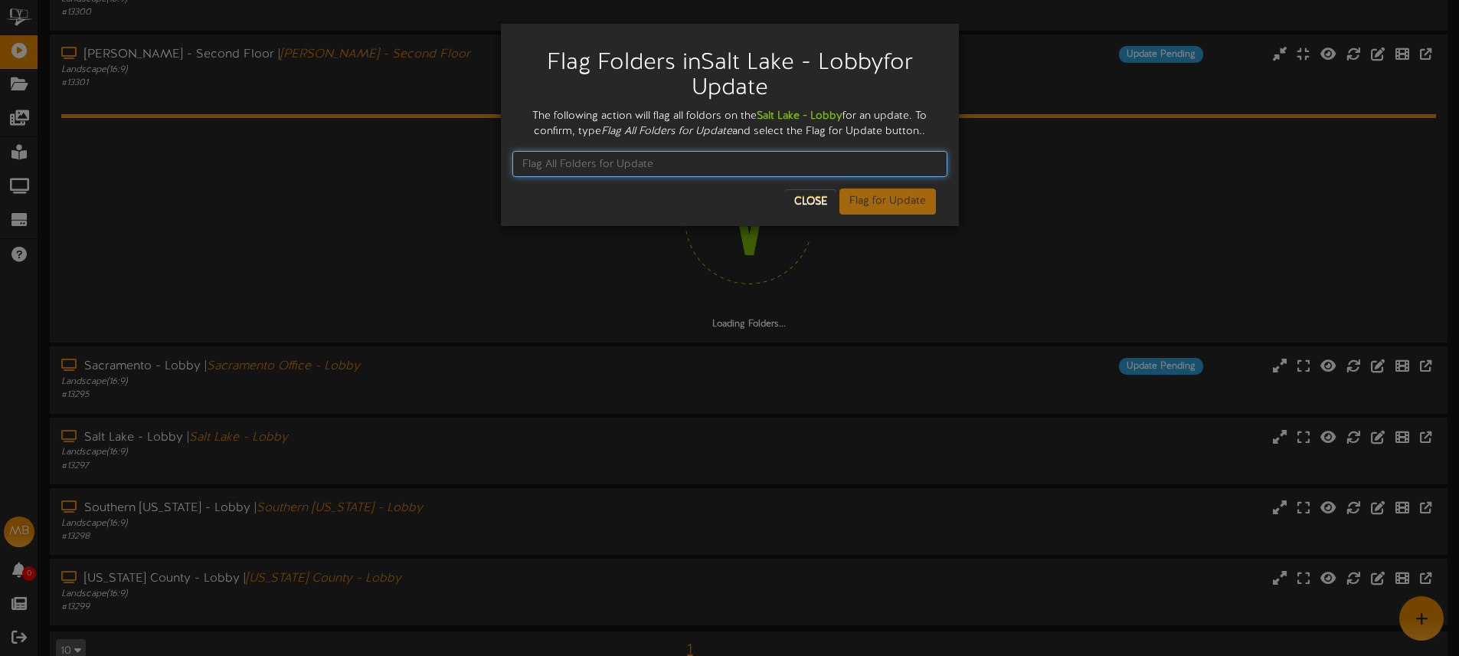
scroll to position [722, 0]
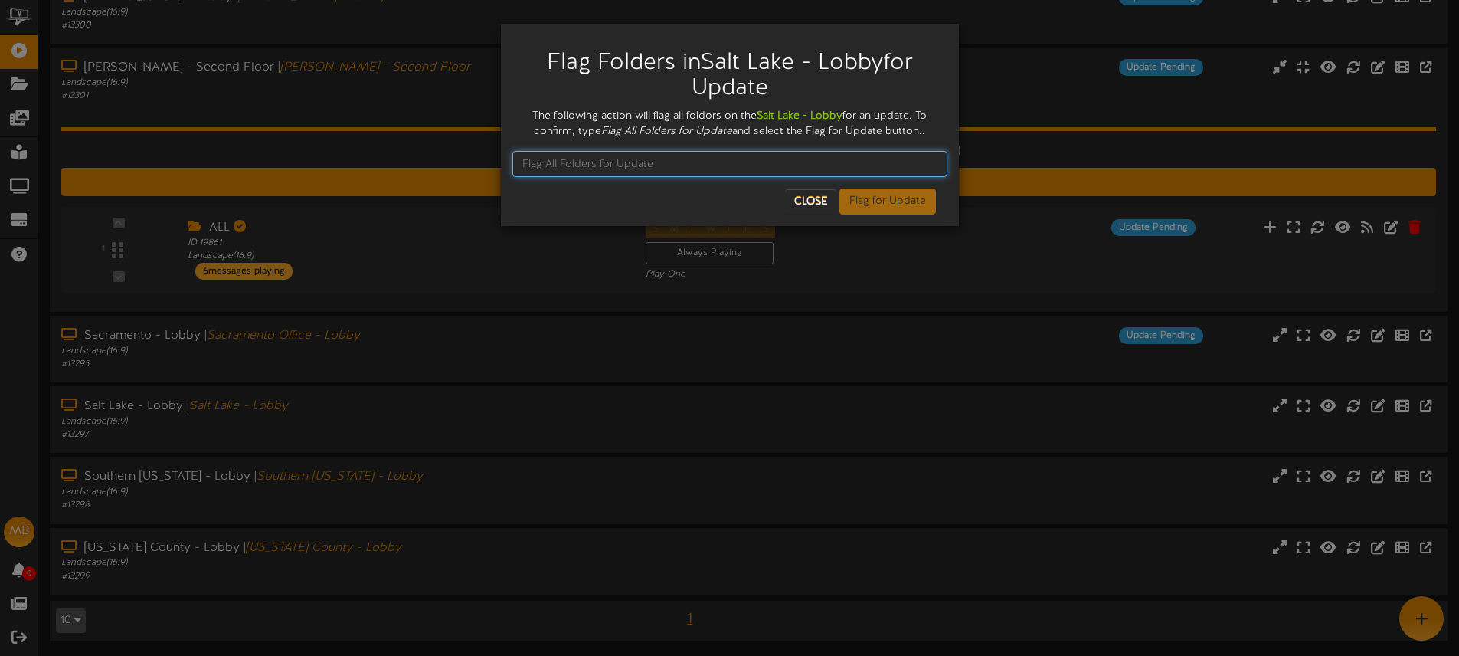
paste input "Flag All Folders for Update"
type input "Flag All Folders for Update"
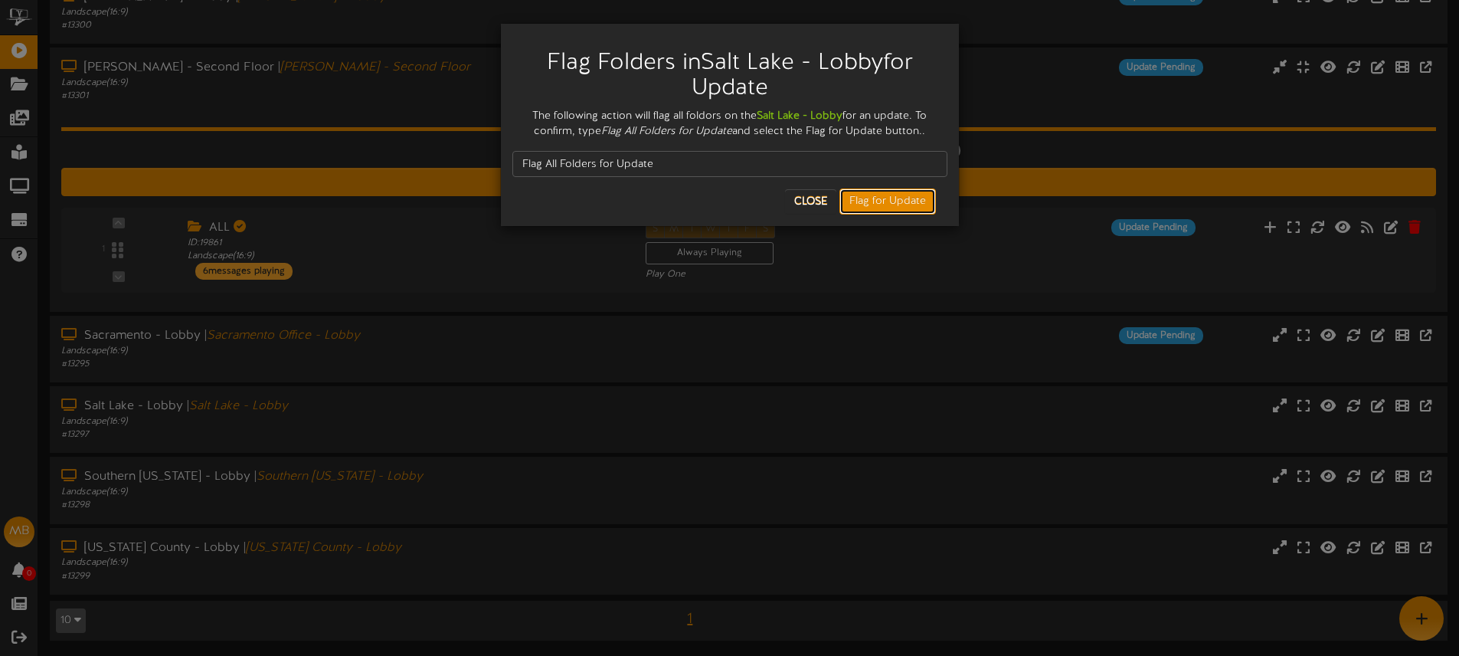
click at [882, 198] on button "Flag for Update" at bounding box center [888, 201] width 97 height 26
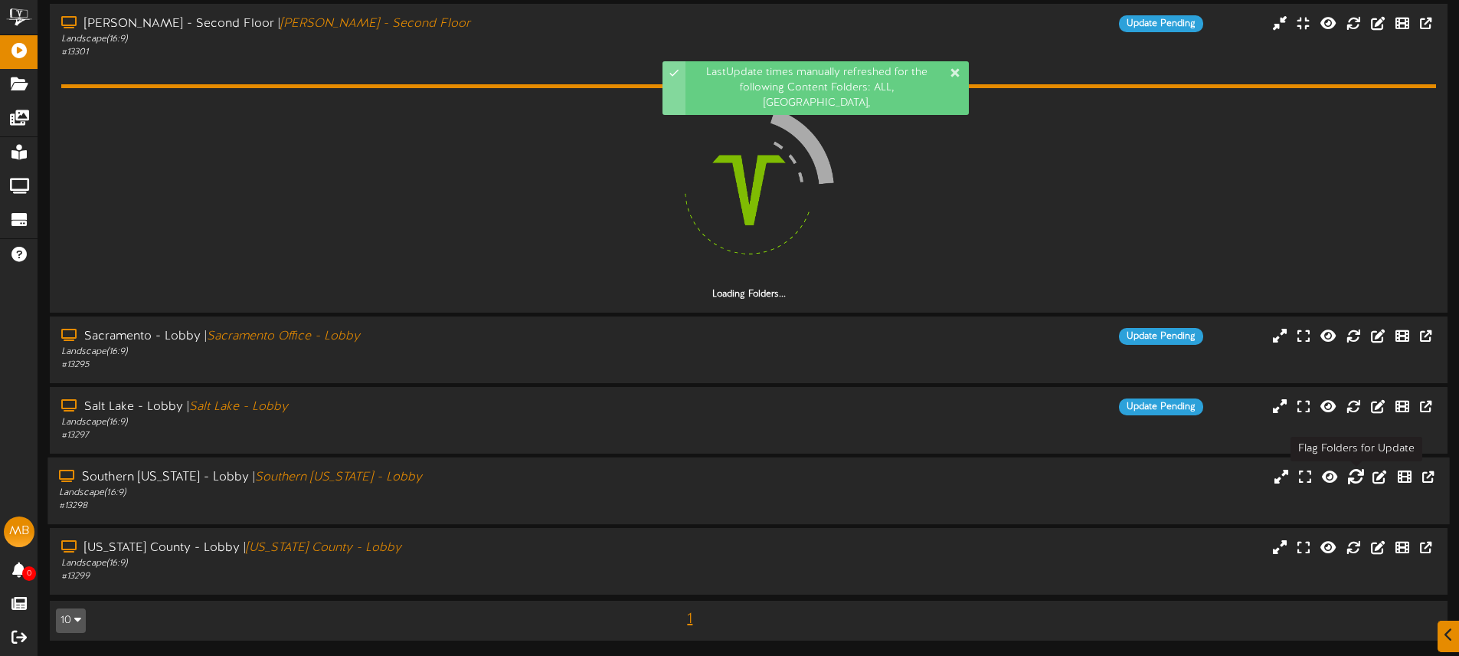
scroll to position [809, 0]
click at [1354, 470] on icon at bounding box center [1355, 475] width 17 height 17
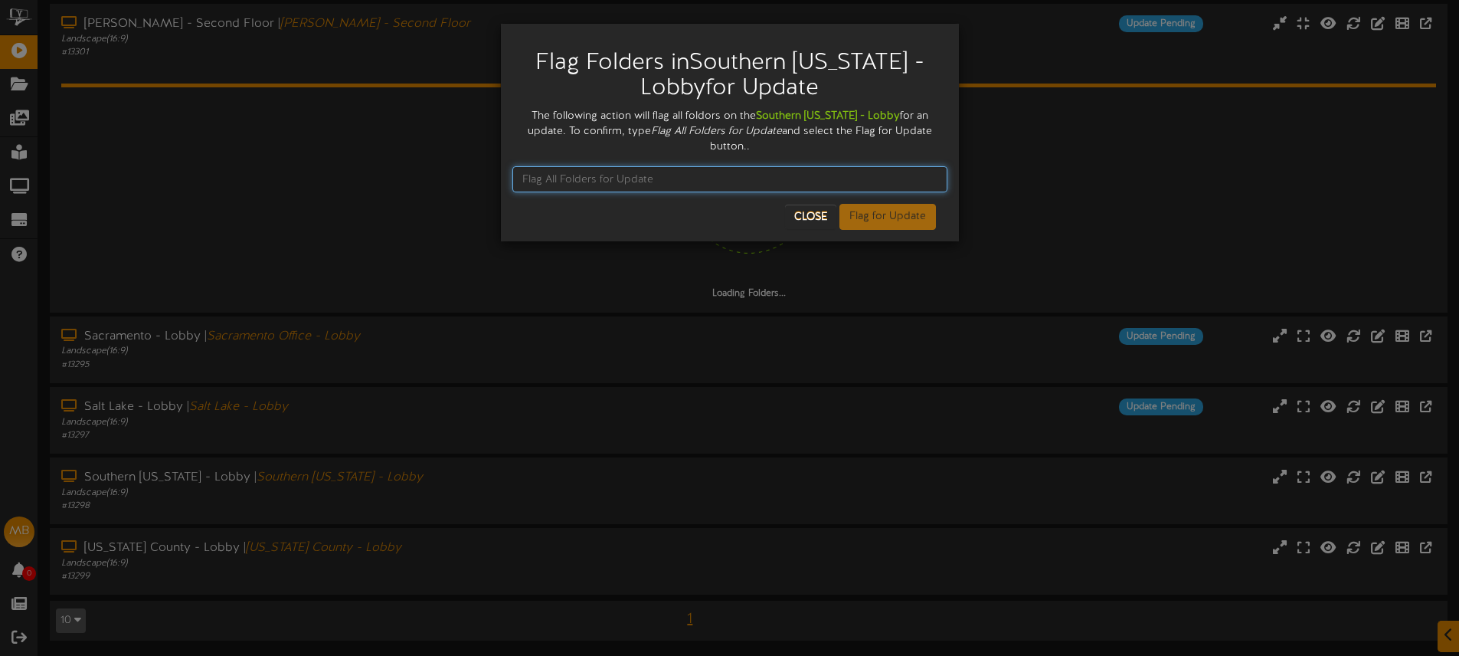
click at [605, 173] on input "text" at bounding box center [729, 179] width 435 height 26
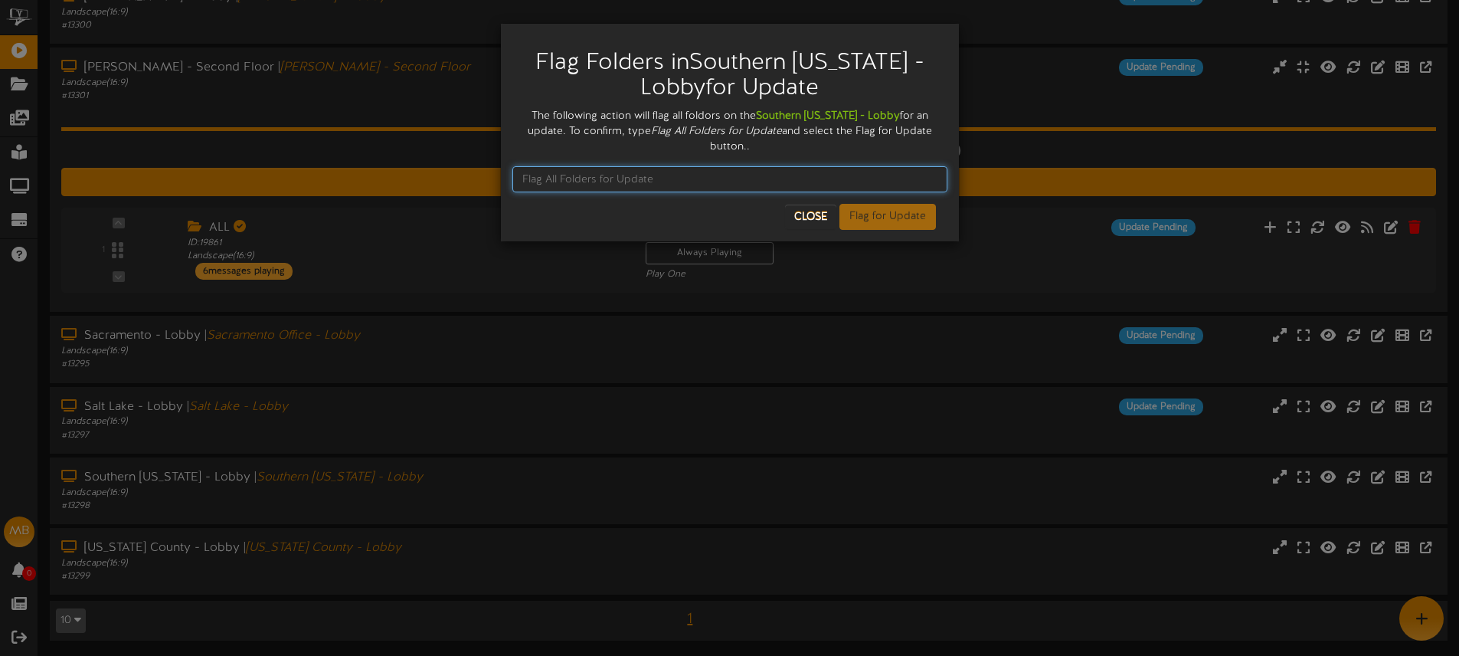
scroll to position [722, 0]
paste input "Flag All Folders for Update"
type input "Flag All Folders for Update"
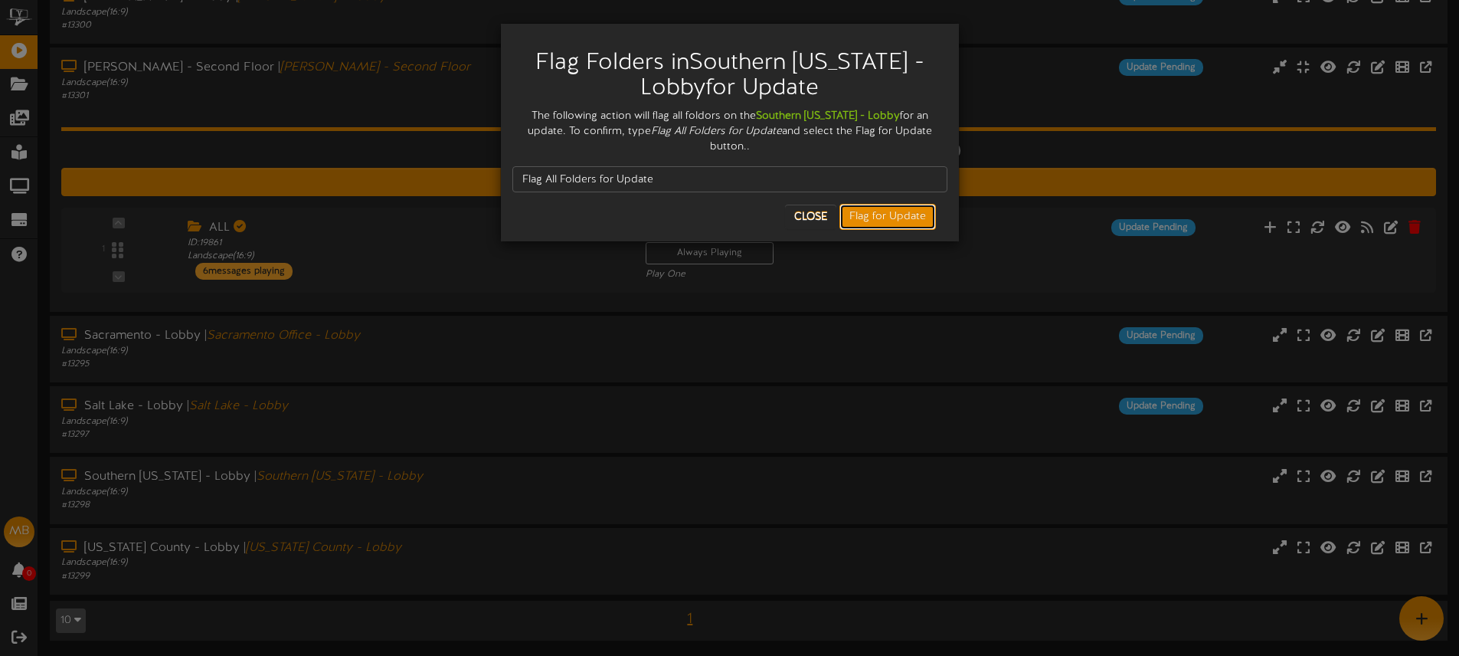
drag, startPoint x: 878, startPoint y: 222, endPoint x: 853, endPoint y: 213, distance: 26.9
click at [878, 222] on button "Flag for Update" at bounding box center [888, 217] width 97 height 26
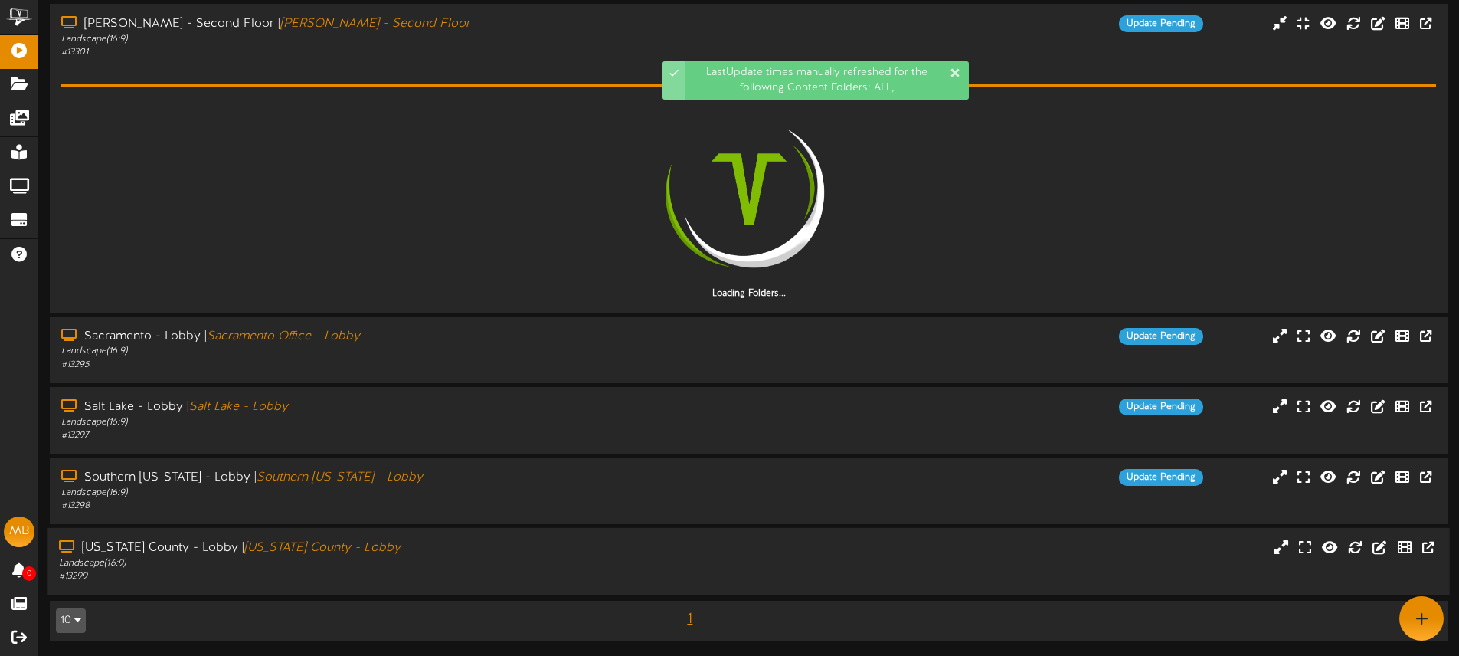
scroll to position [809, 0]
click at [1354, 548] on icon at bounding box center [1355, 546] width 17 height 17
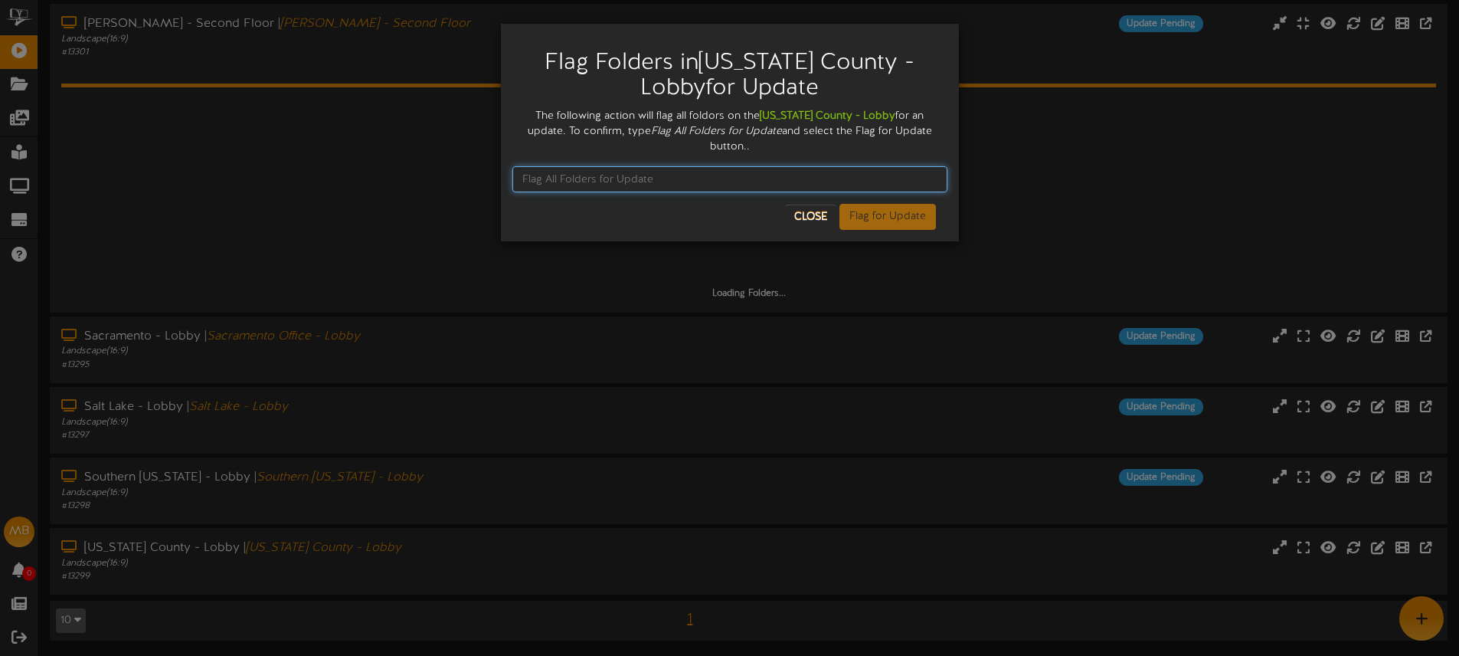
click at [636, 166] on input "text" at bounding box center [729, 179] width 435 height 26
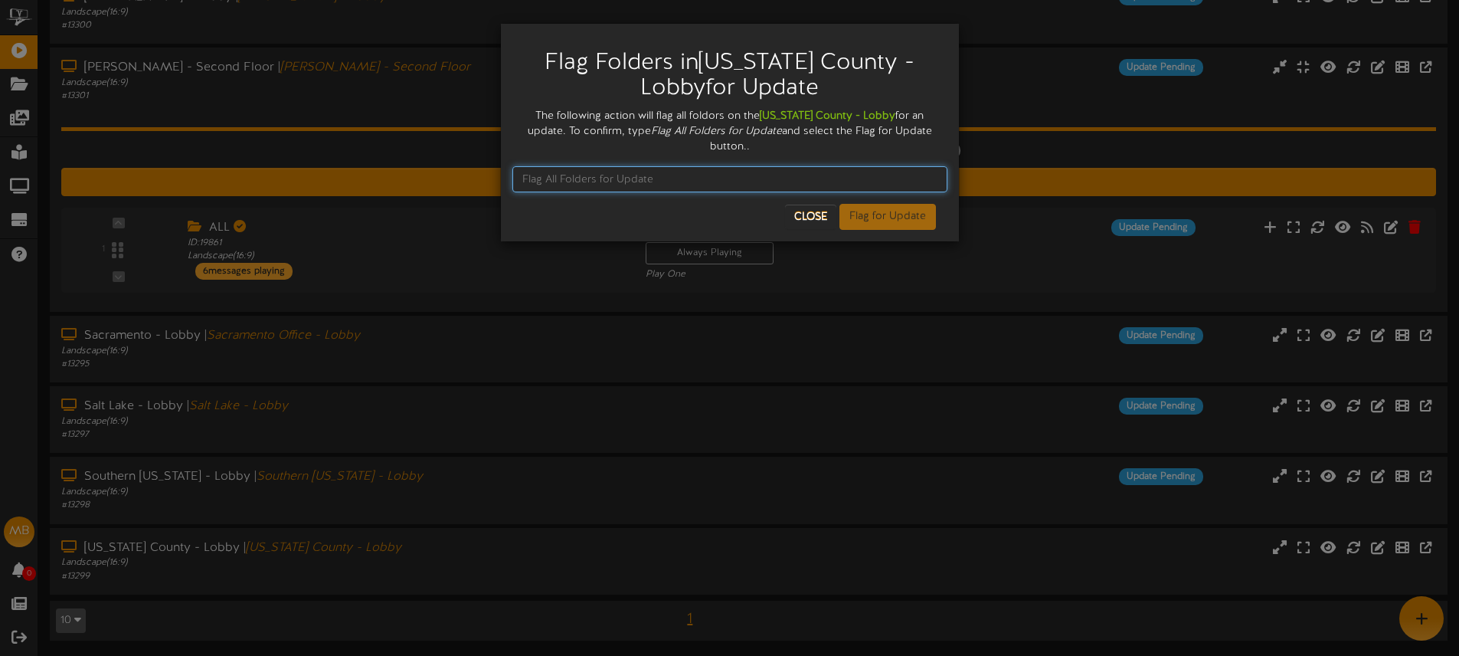
paste input "Flag All Folders for Update"
type input "Flag All Folders for Update"
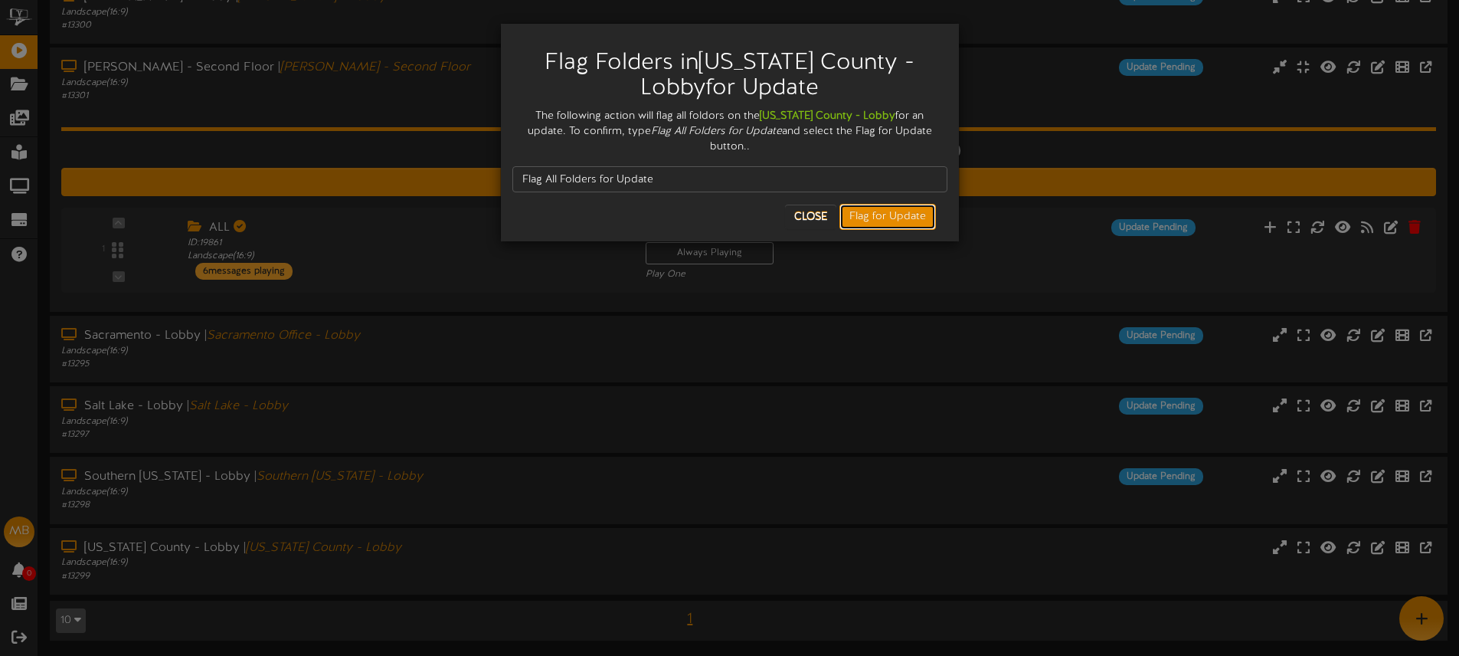
click at [885, 205] on button "Flag for Update" at bounding box center [888, 217] width 97 height 26
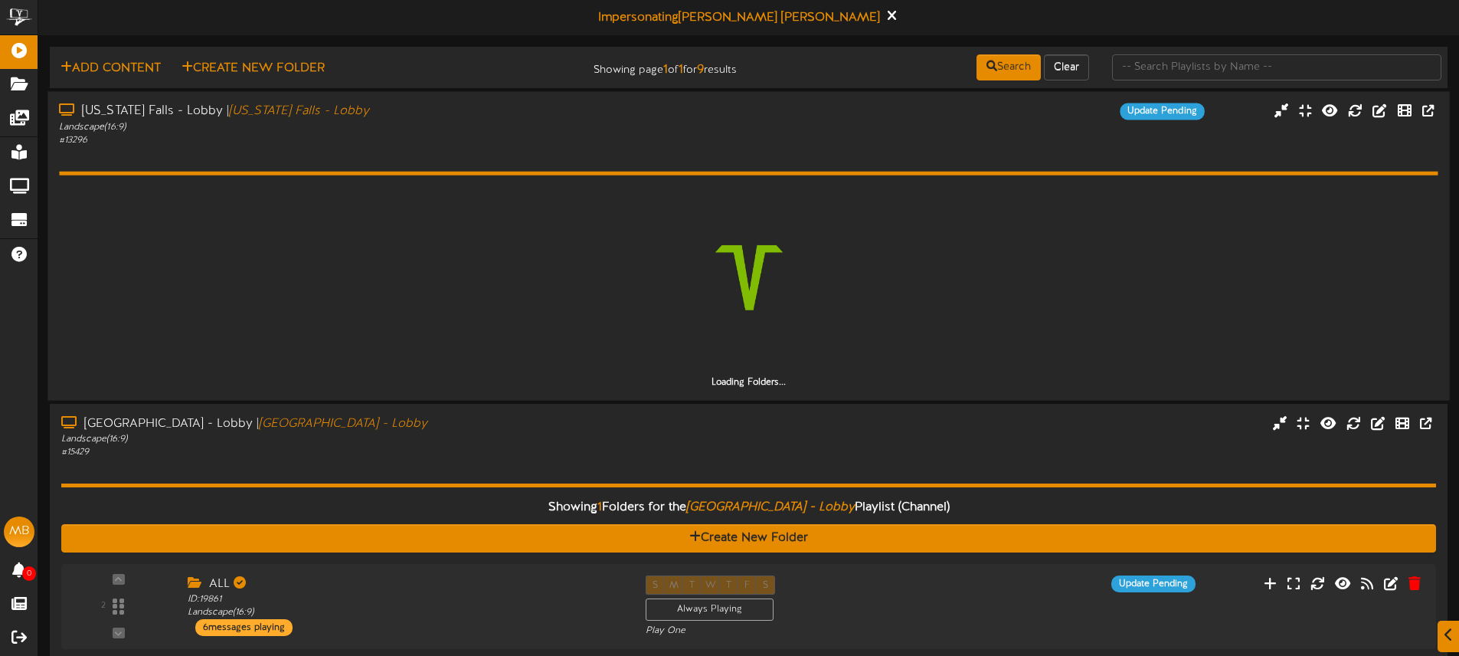
scroll to position [33, 0]
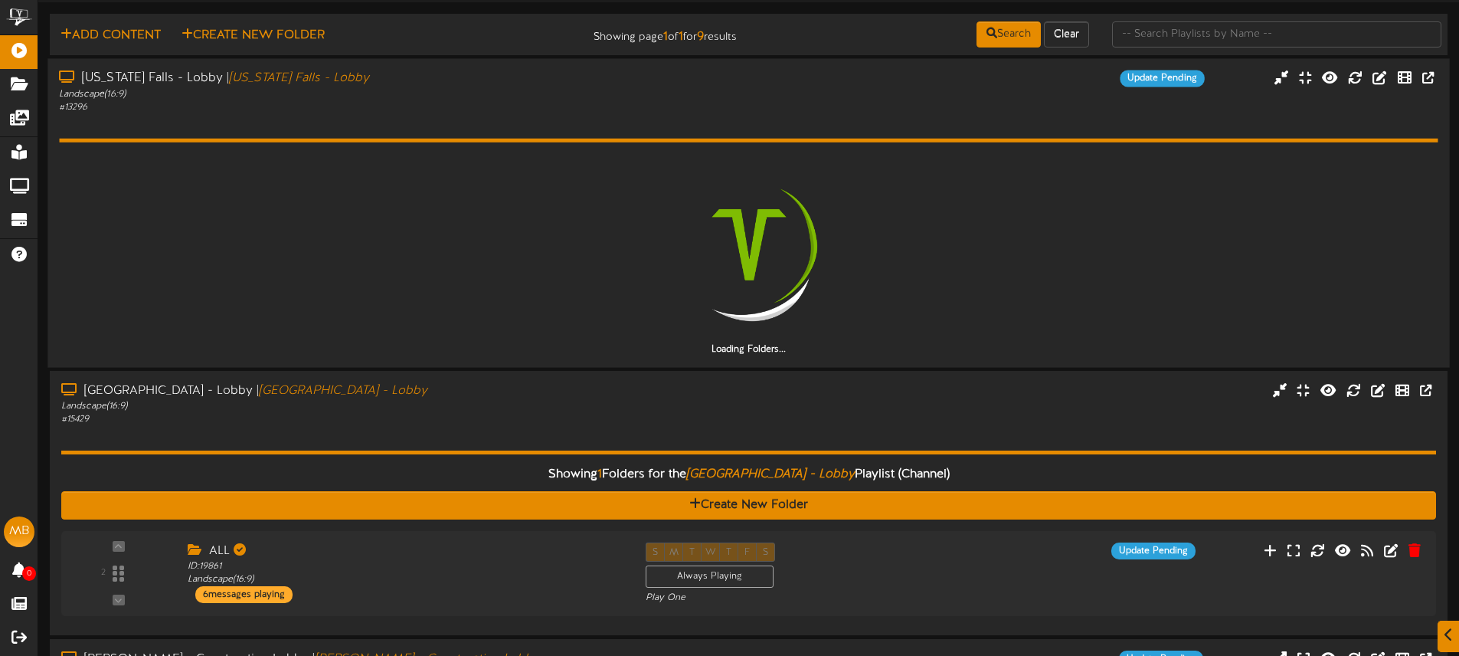
click at [1049, 107] on div "Idaho Falls - Lobby | Idaho Falls - Lobby Landscape ( 16:9 ) # 13296 Update Pen…" at bounding box center [748, 92] width 1402 height 44
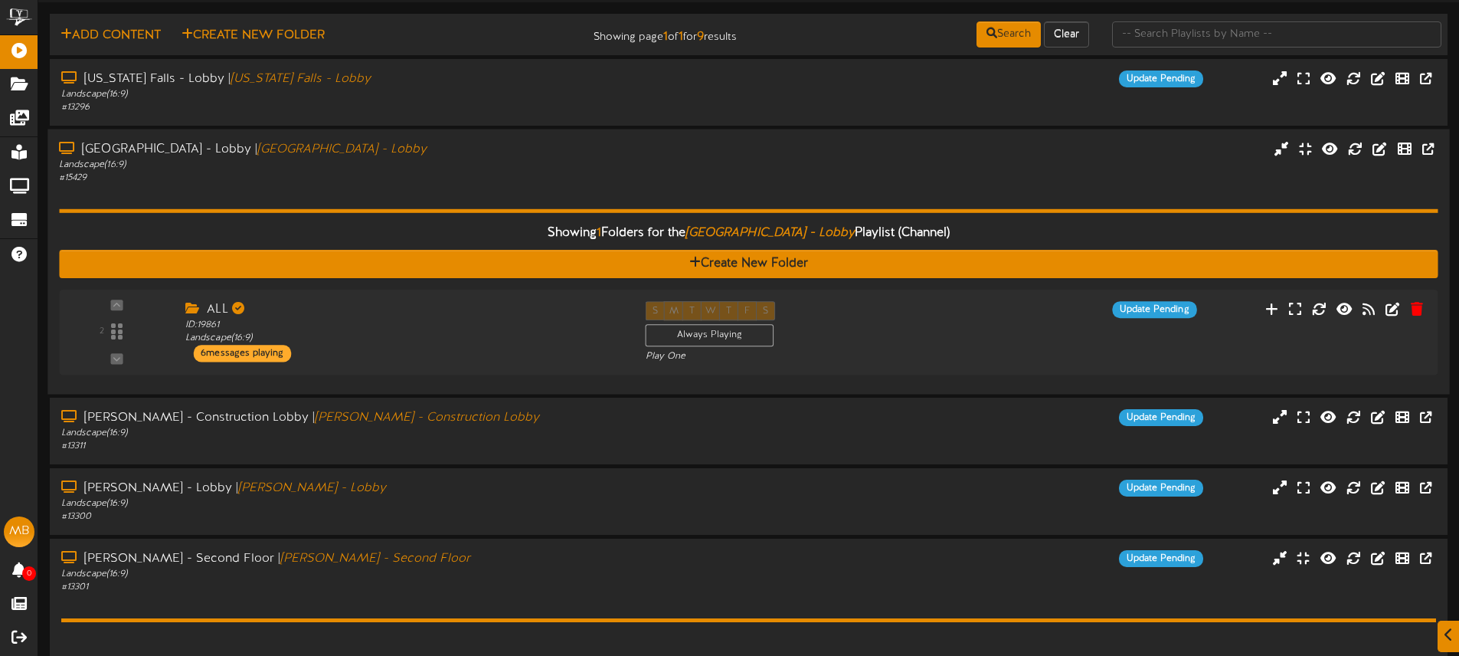
click at [1068, 162] on div "Las Vegas - Lobby | Las Vegas - Lobby Landscape ( 16:9 ) # 15429" at bounding box center [748, 162] width 1402 height 44
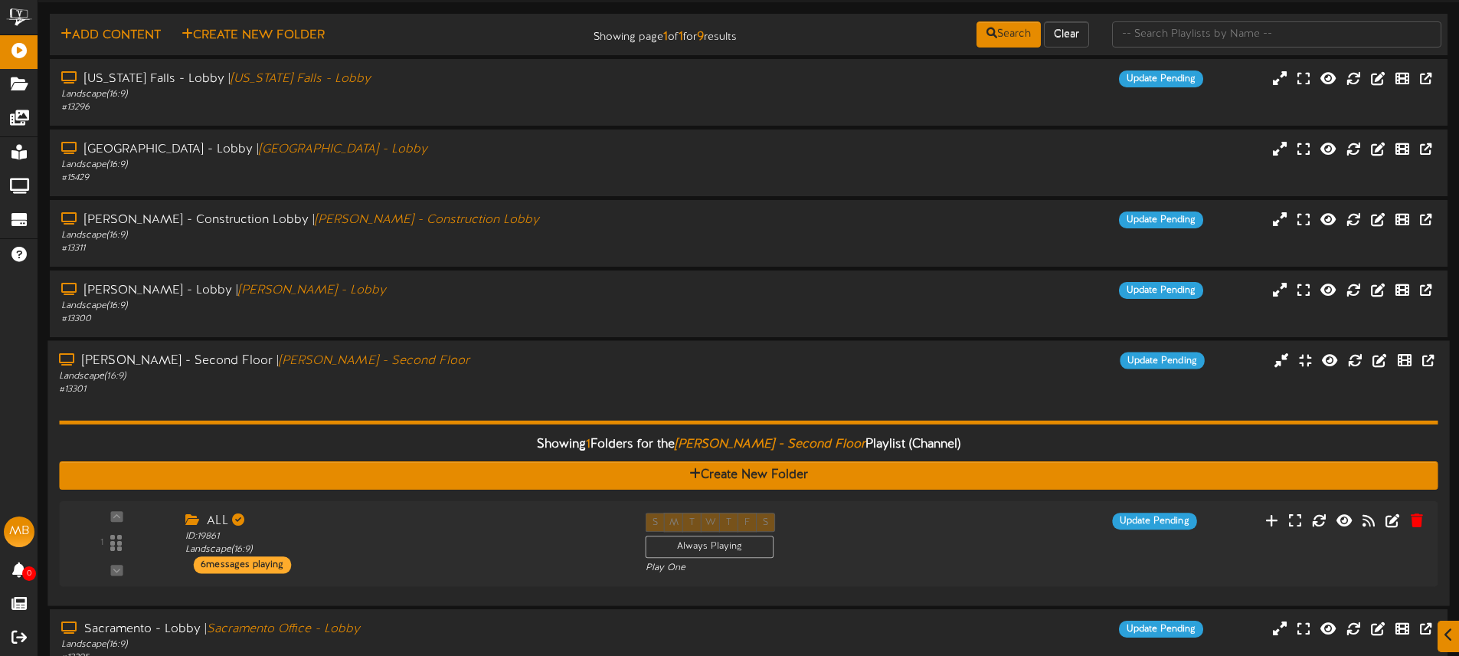
click at [1034, 388] on div "Layton - Second Floor | Layton - Second Floor Landscape ( 16:9 ) # 13301 Update…" at bounding box center [748, 374] width 1402 height 44
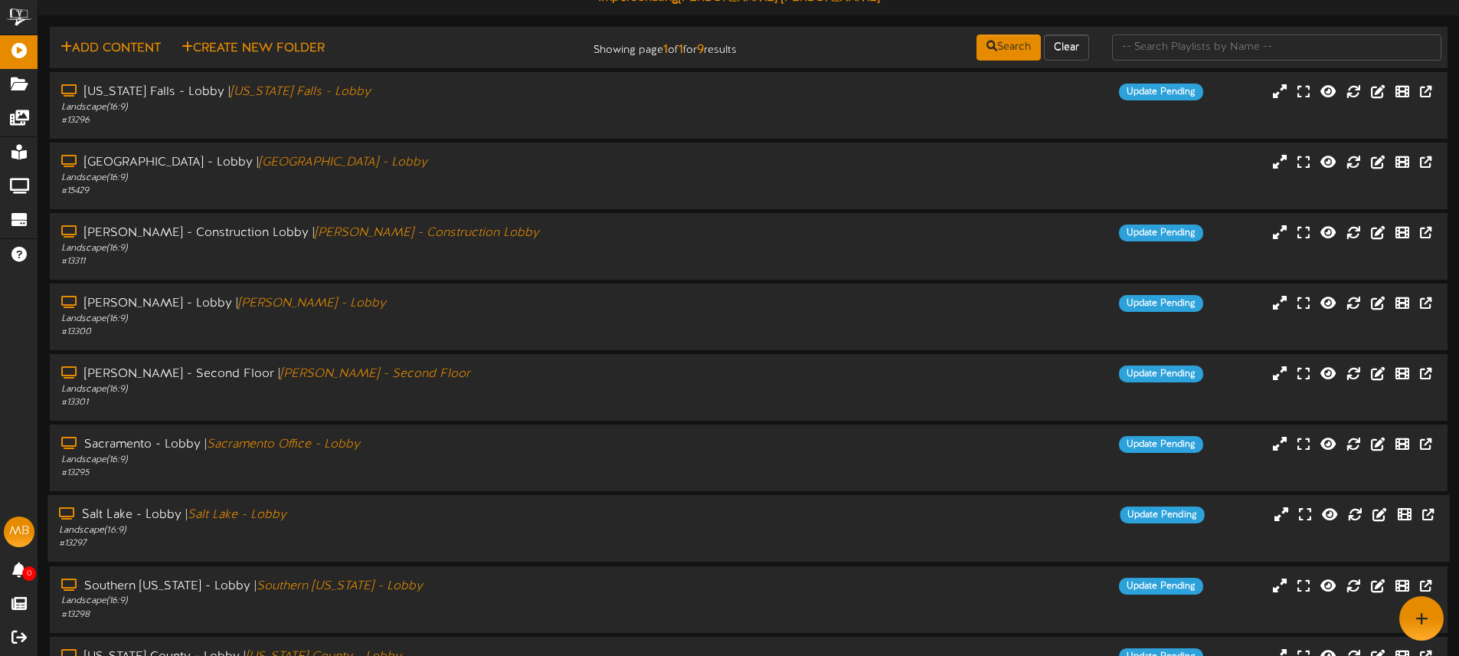
scroll to position [0, 0]
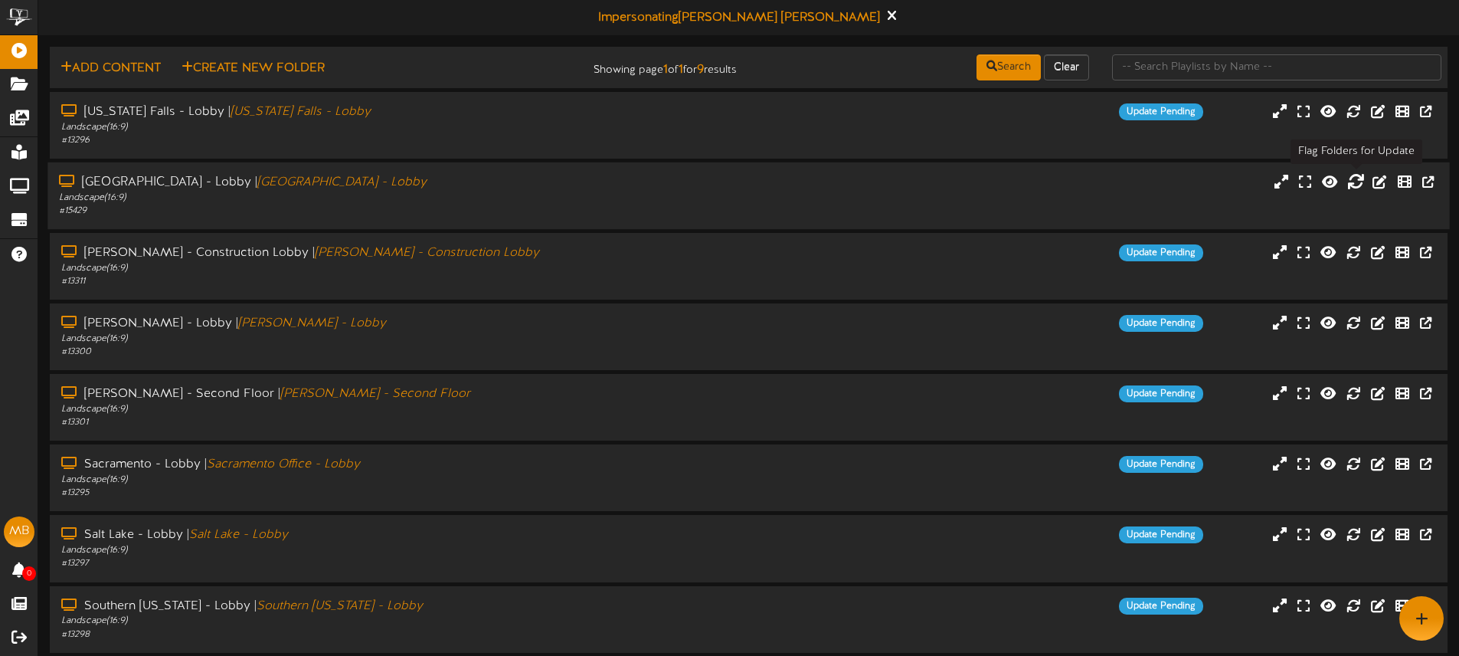
click at [1351, 185] on icon at bounding box center [1355, 180] width 17 height 17
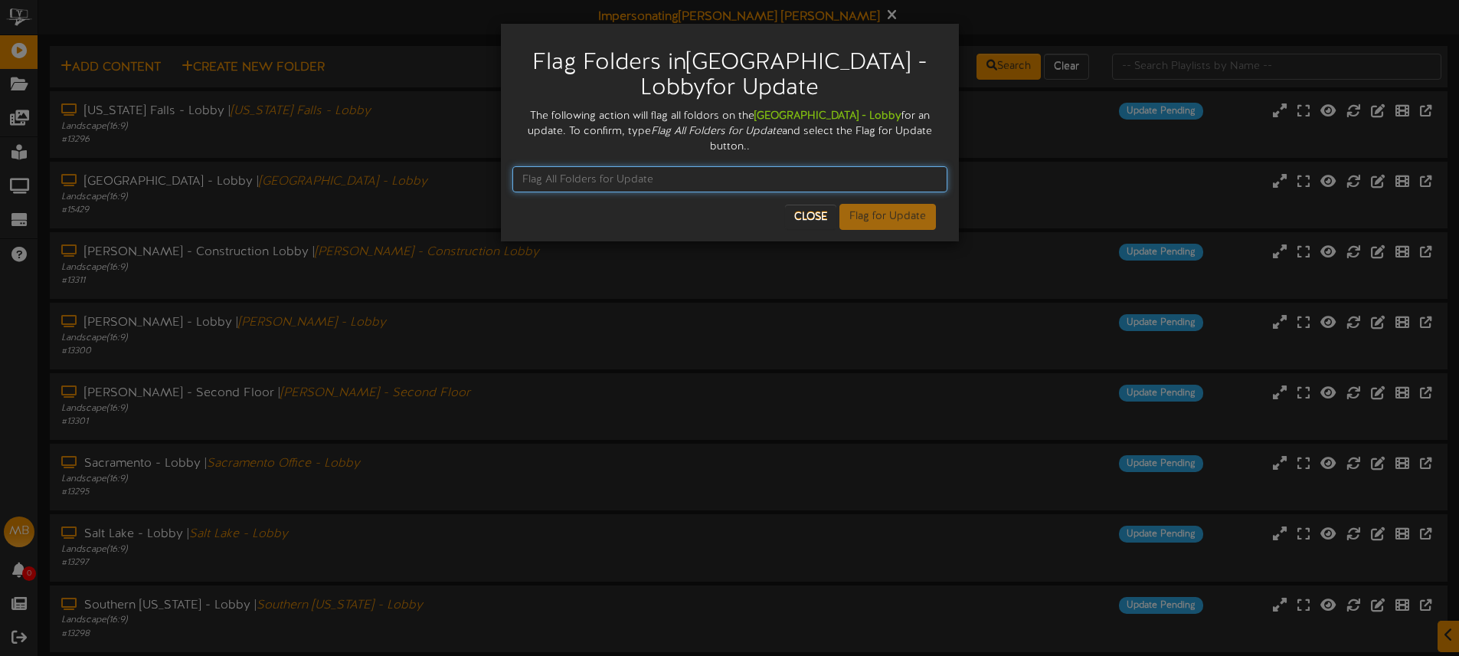
click at [591, 166] on input "text" at bounding box center [729, 179] width 435 height 26
paste input "Flag All Folders for Update"
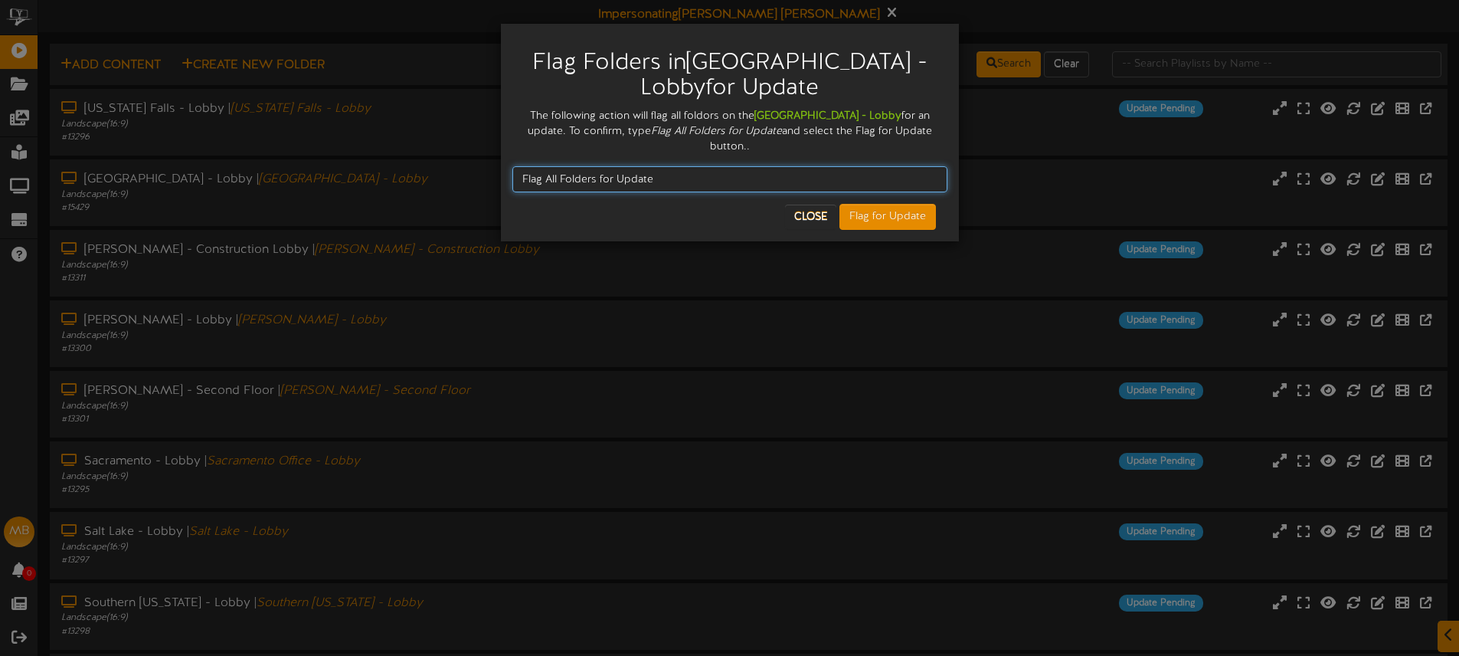
type input "Flag All Folders for Update"
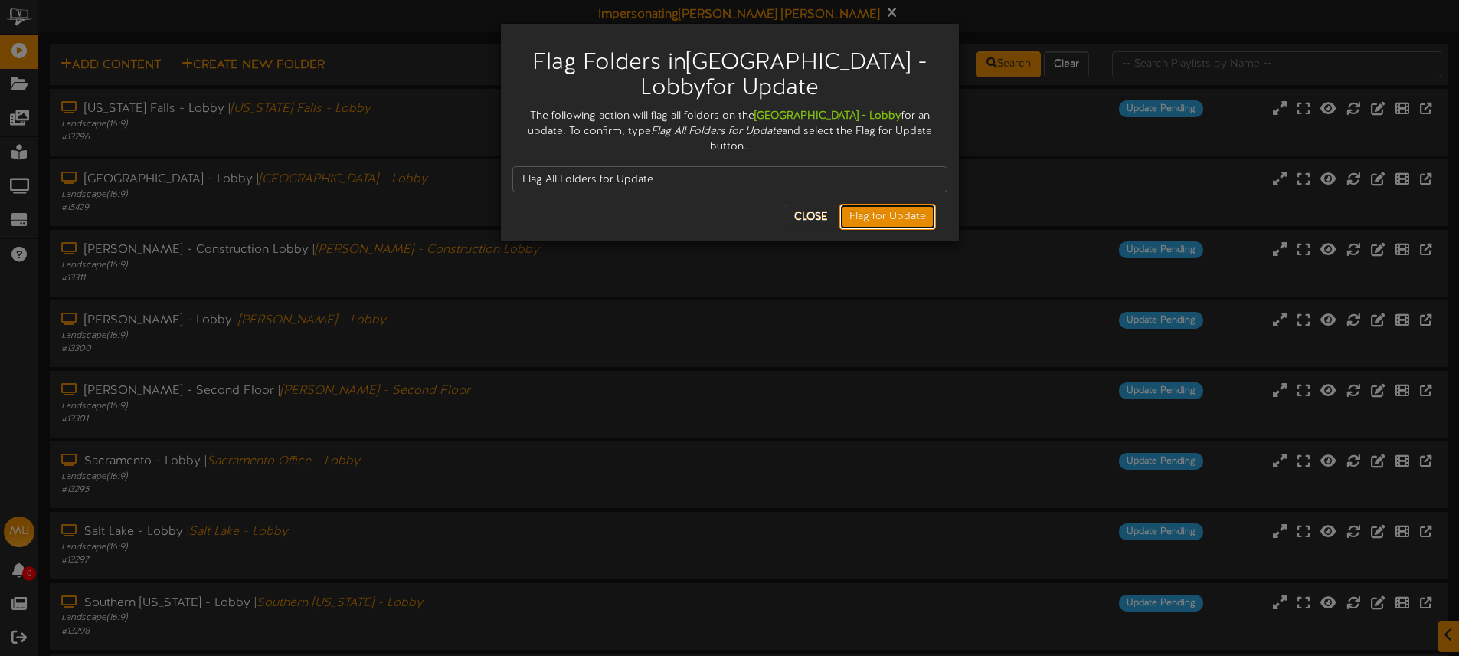
click at [872, 204] on button "Flag for Update" at bounding box center [888, 217] width 97 height 26
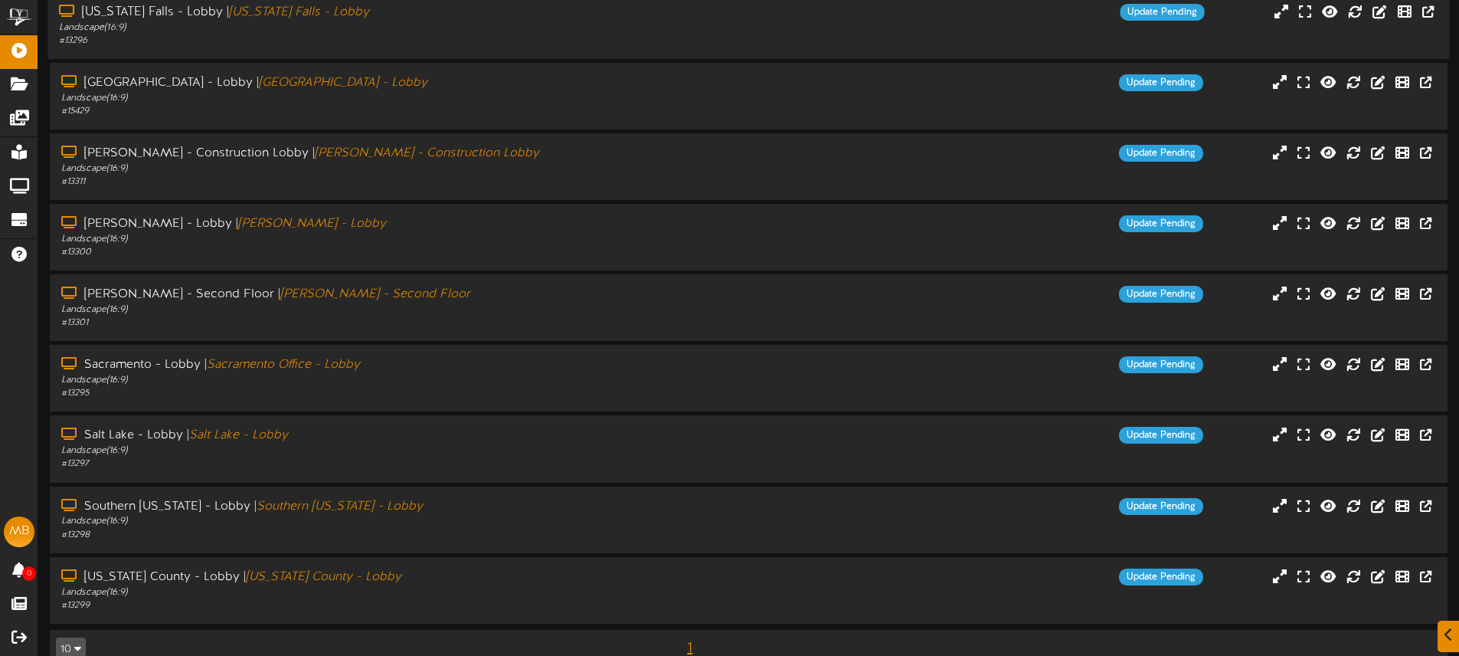
scroll to position [103, 0]
